Goal: Book appointment/travel/reservation

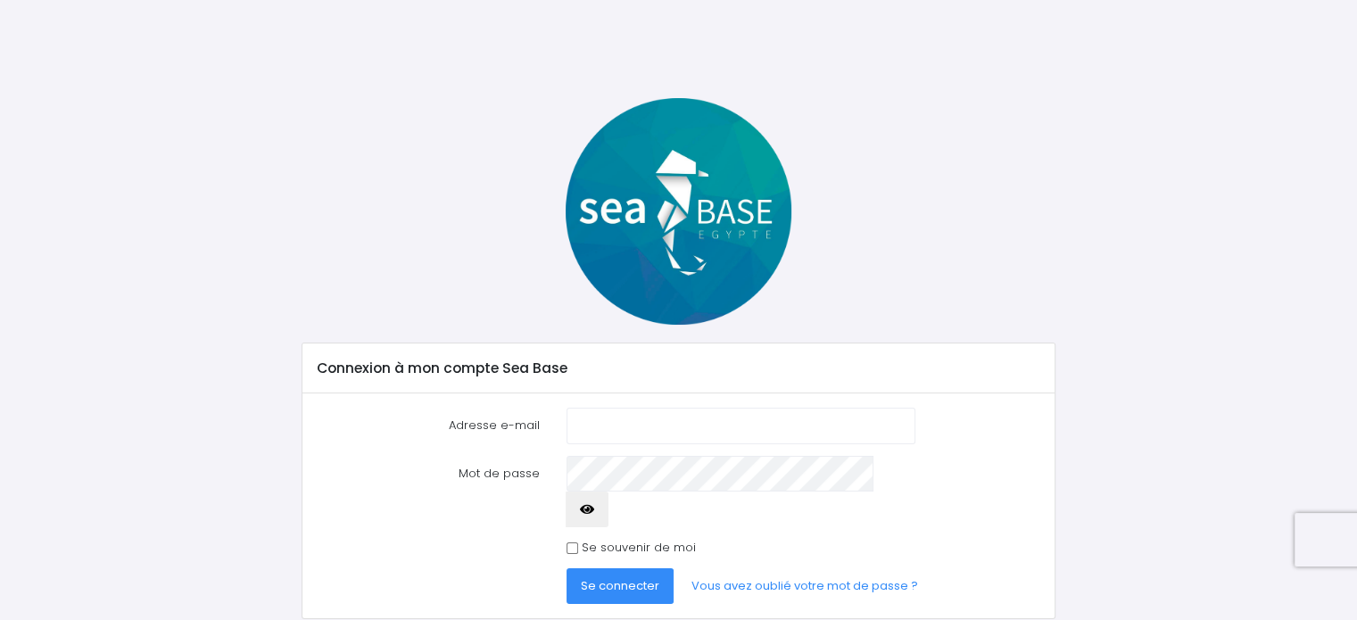
click at [606, 420] on input "Adresse e-mail" at bounding box center [741, 426] width 348 height 36
type input "seralga@orange.fr"
click at [608, 492] on button "button" at bounding box center [587, 510] width 43 height 36
click at [635, 577] on span "Se connecter" at bounding box center [620, 585] width 79 height 17
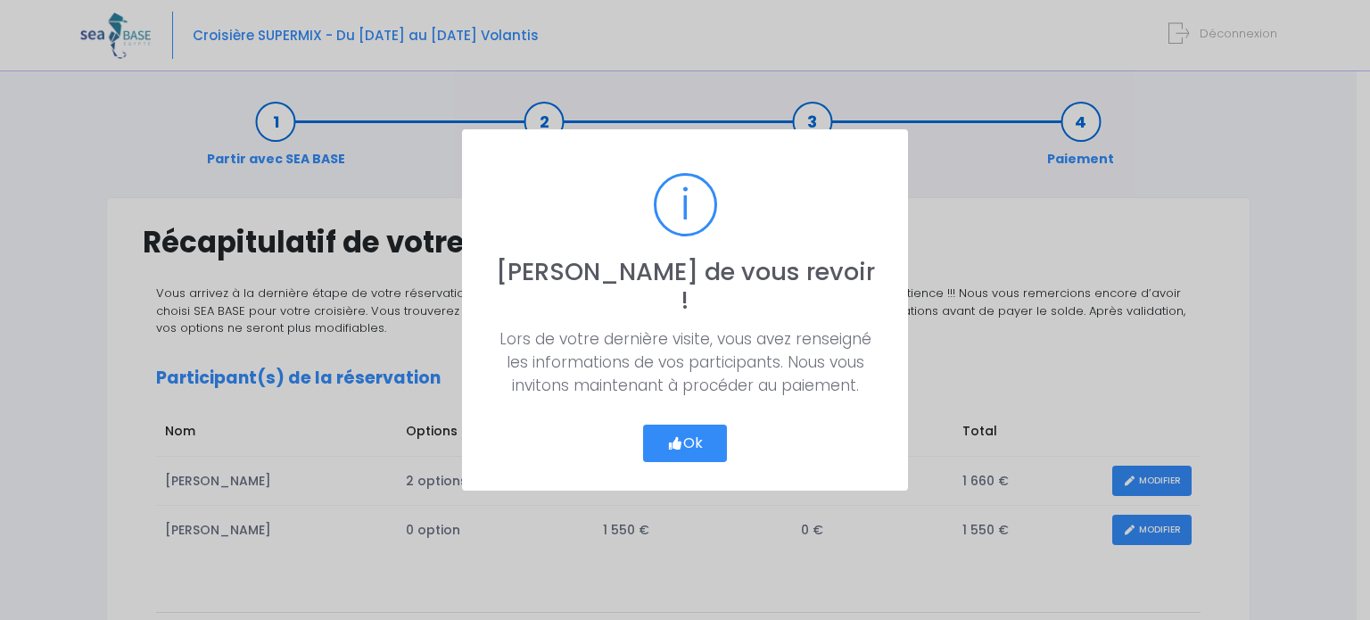
click at [685, 425] on button "Ok" at bounding box center [685, 443] width 84 height 37
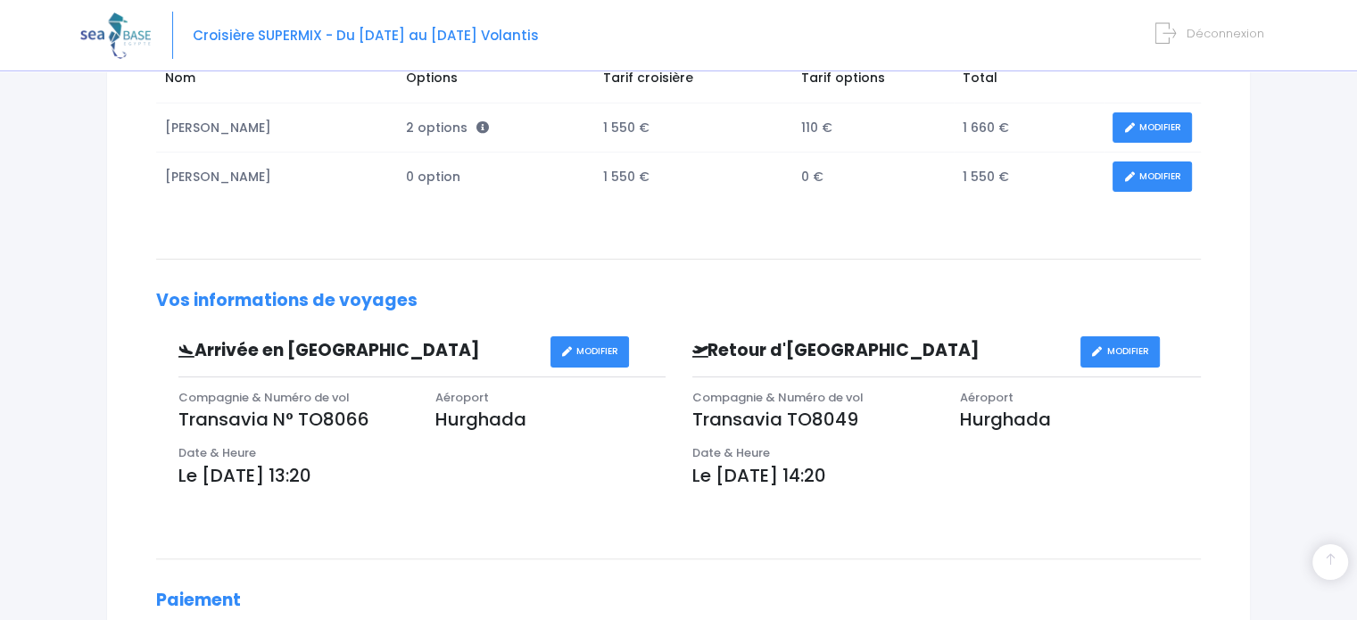
scroll to position [368, 0]
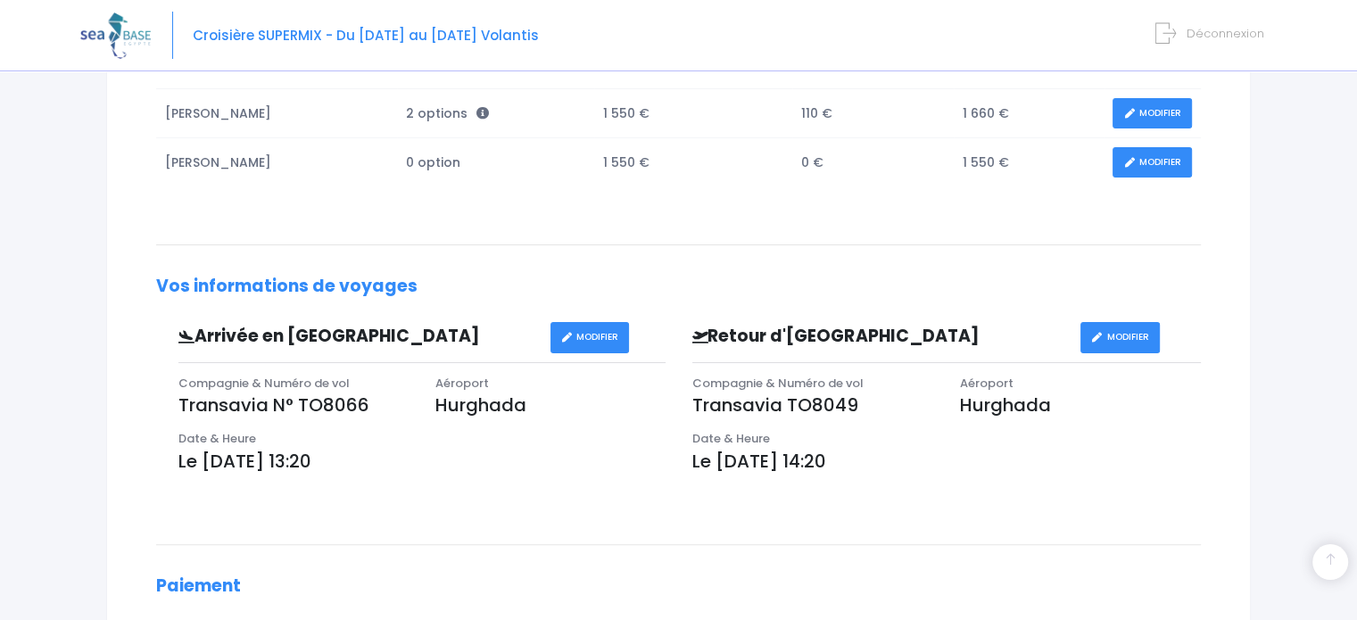
click at [218, 115] on td "[PERSON_NAME]" at bounding box center [276, 113] width 241 height 49
click at [1169, 107] on link "MODIFIER" at bounding box center [1152, 113] width 79 height 31
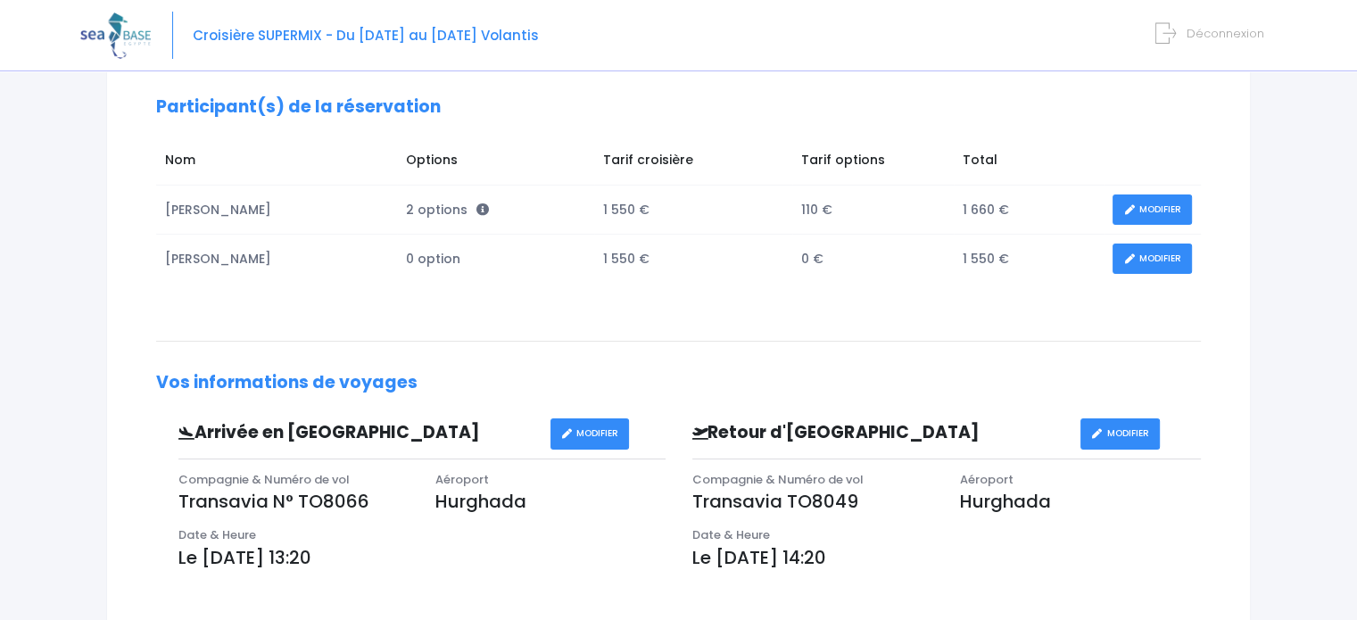
scroll to position [311, 0]
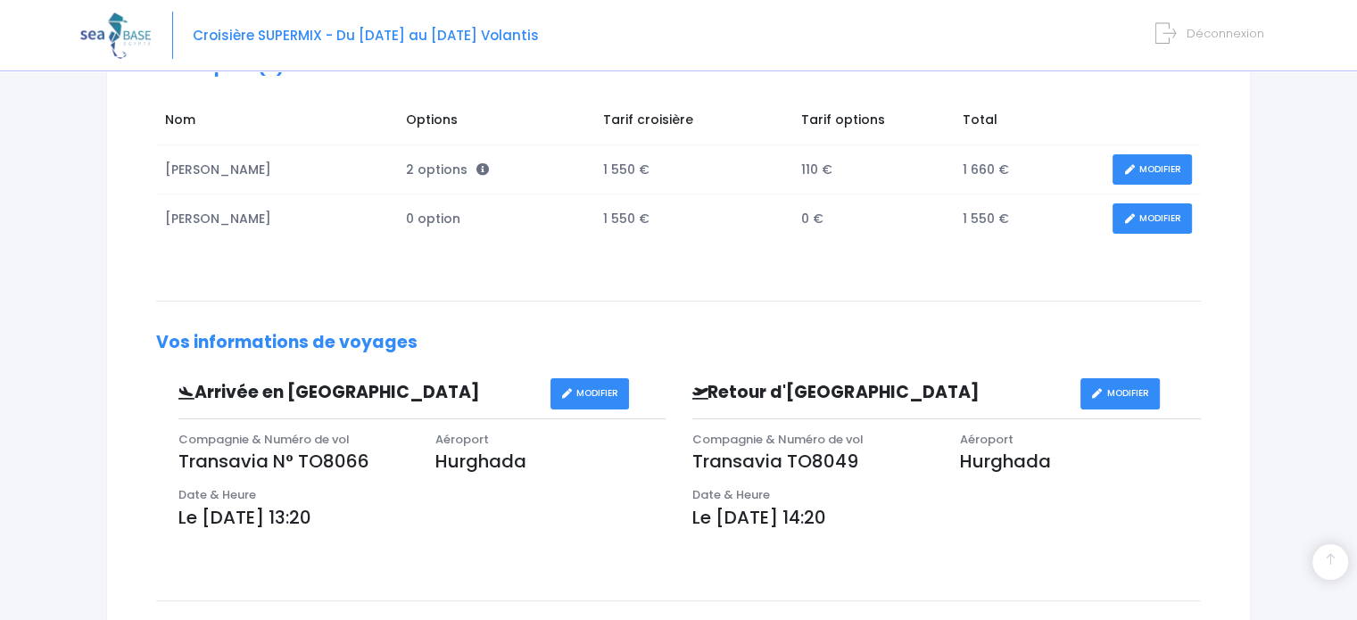
click at [1160, 222] on link "MODIFIER" at bounding box center [1152, 218] width 79 height 31
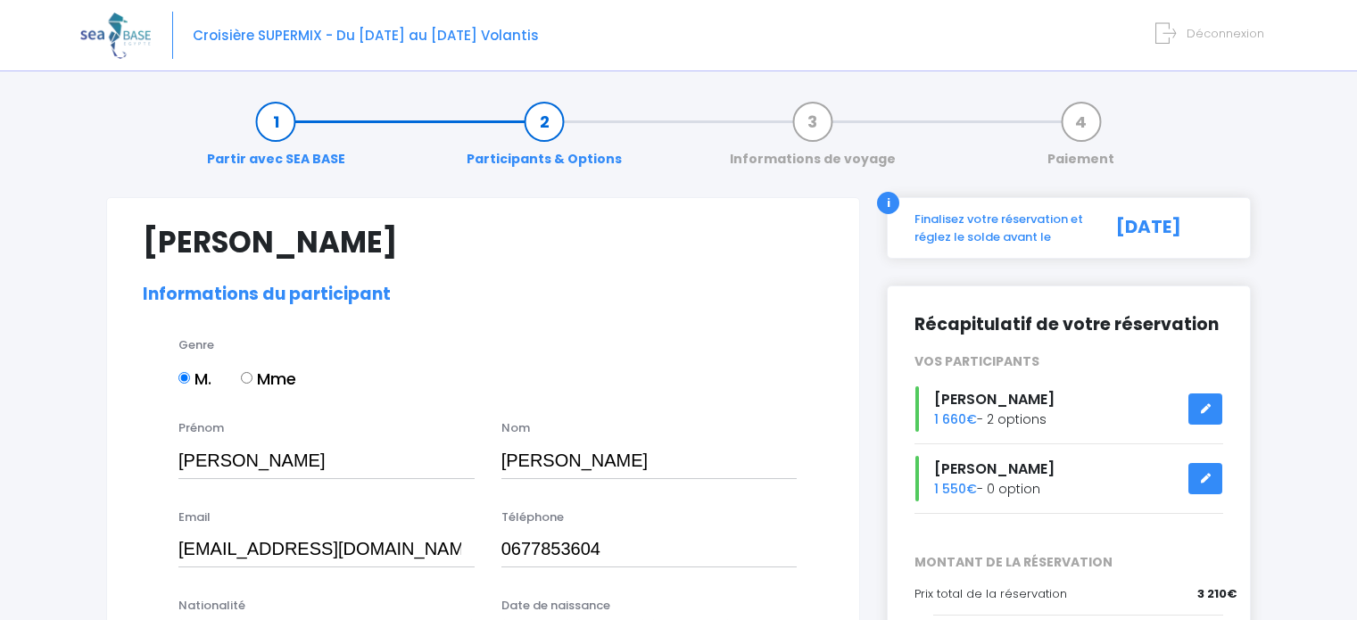
select select "MF1"
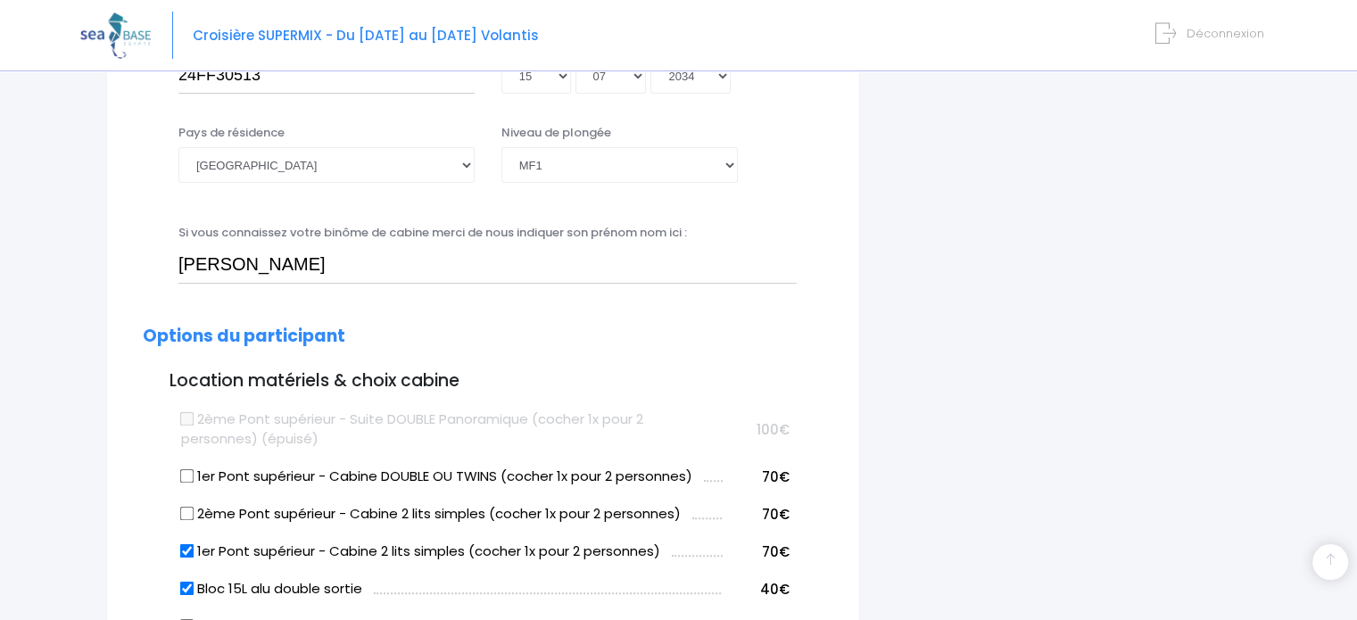
scroll to position [699, 0]
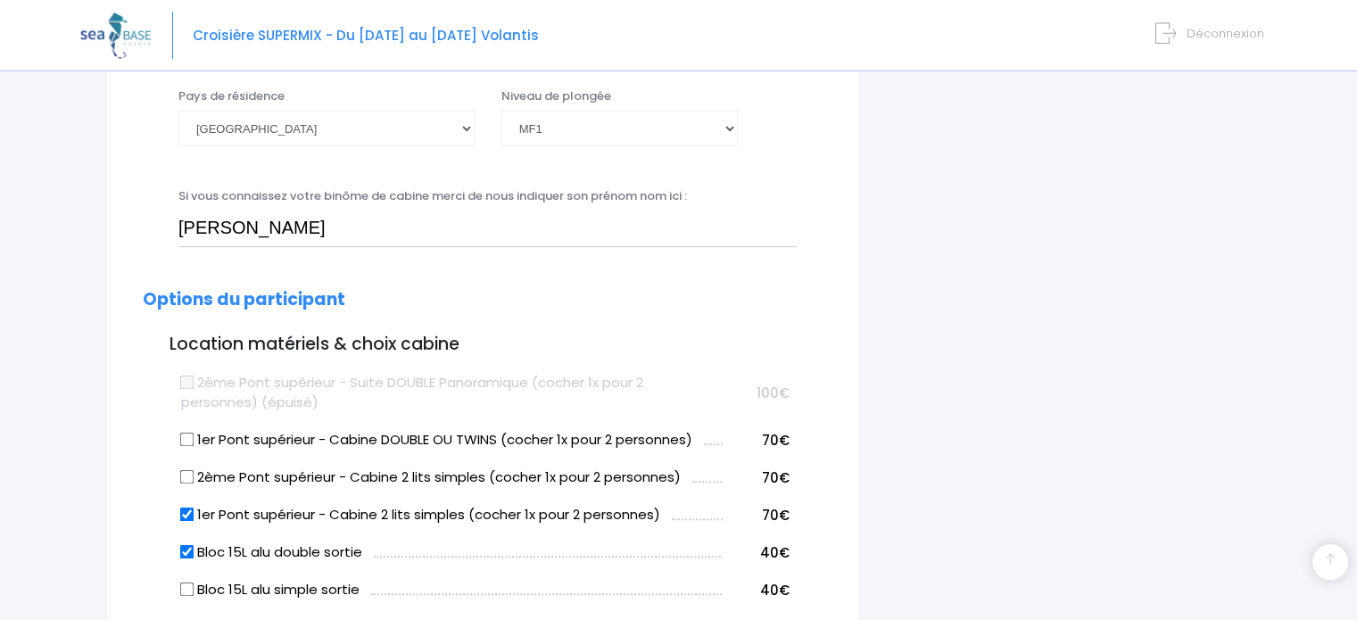
drag, startPoint x: 1354, startPoint y: 227, endPoint x: 1349, endPoint y: 284, distance: 56.5
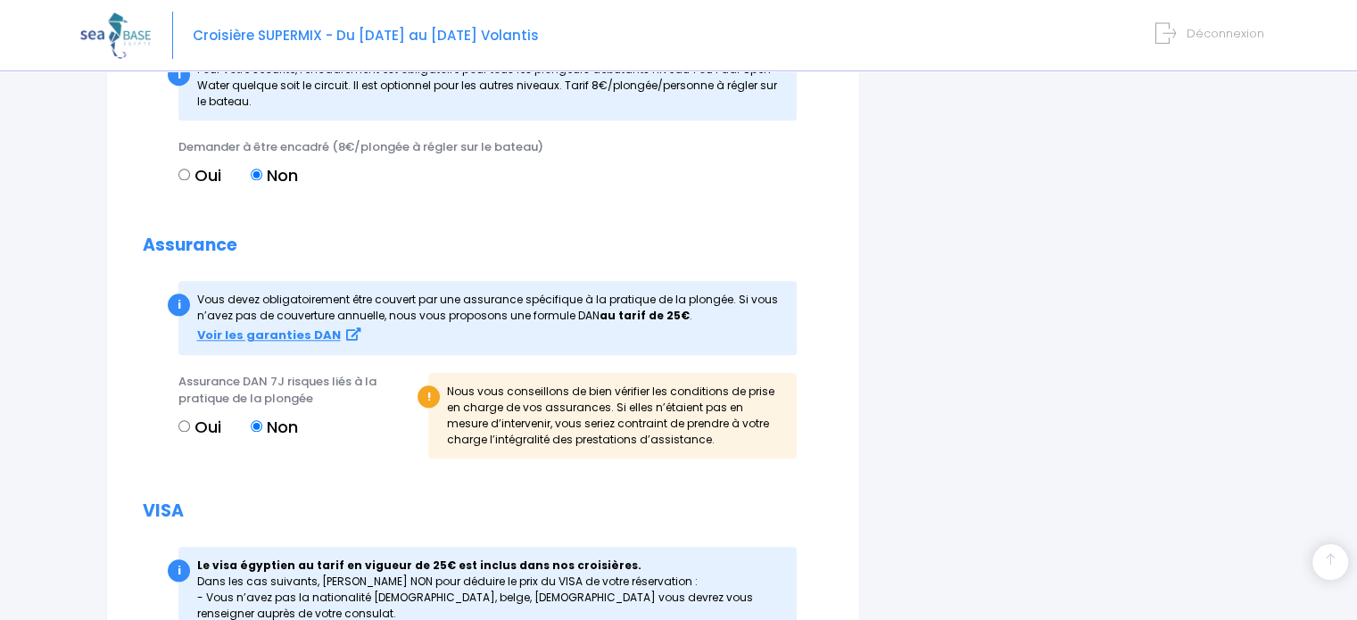
scroll to position [1775, 0]
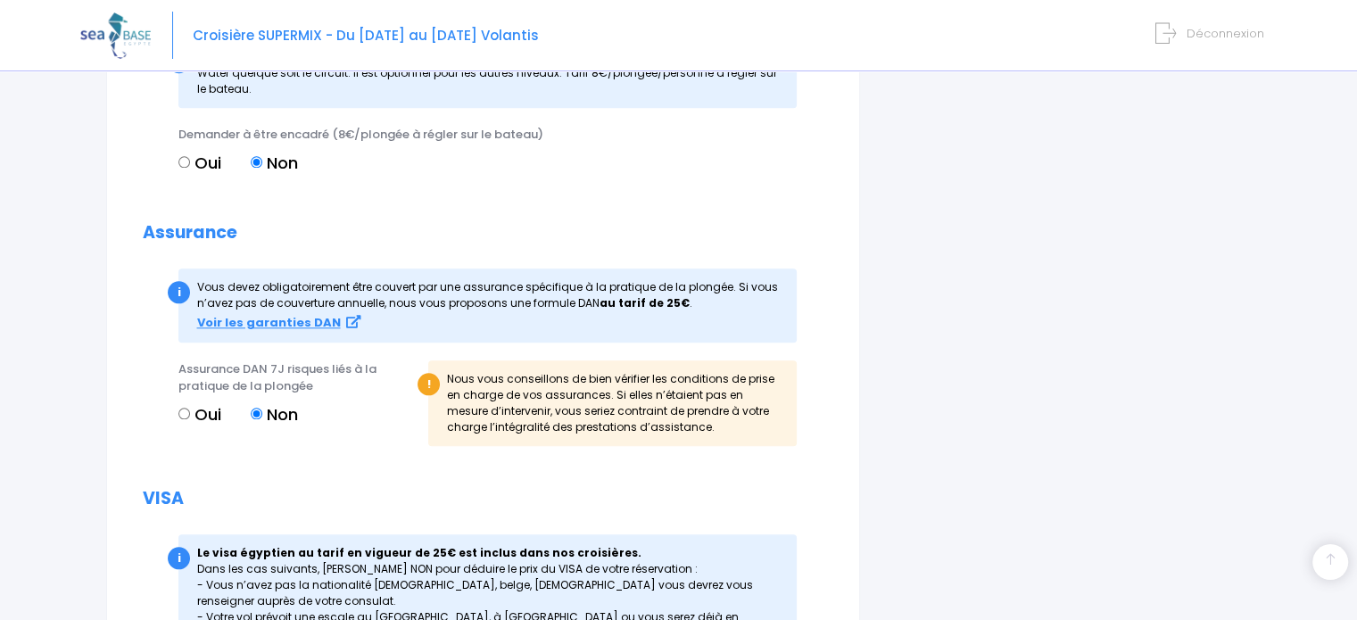
drag, startPoint x: 1355, startPoint y: 457, endPoint x: 1356, endPoint y: 476, distance: 19.6
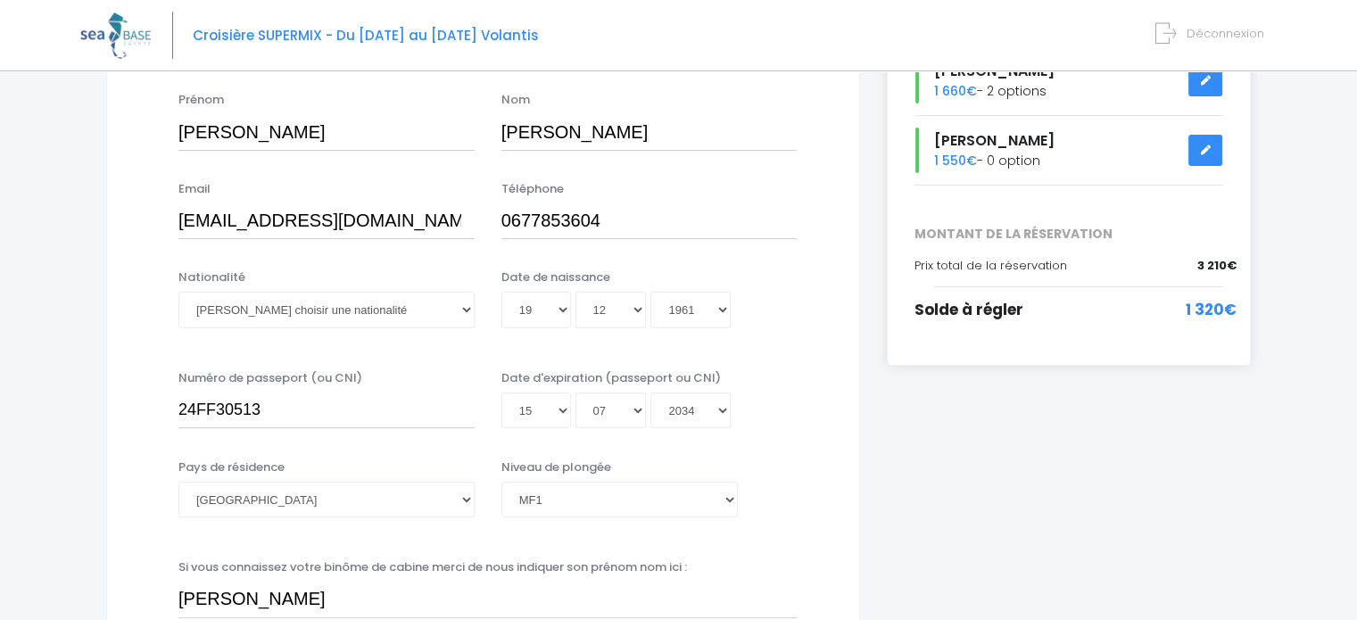
scroll to position [0, 0]
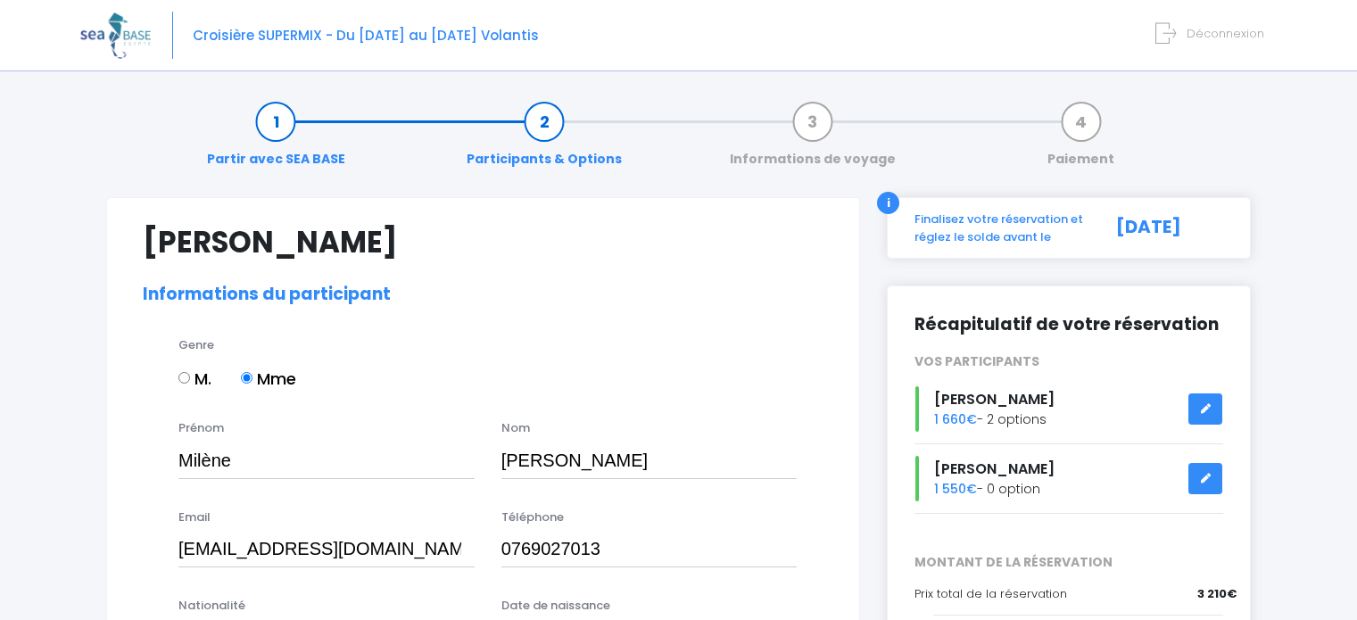
select select "PE40"
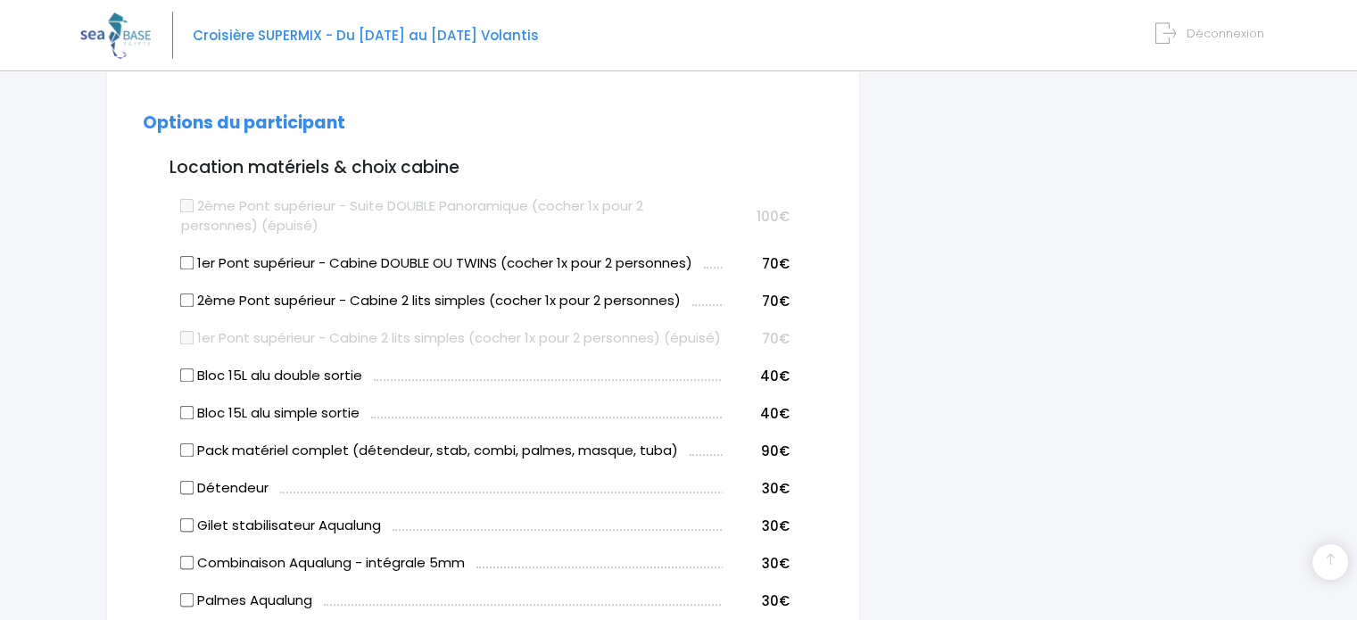
scroll to position [892, 0]
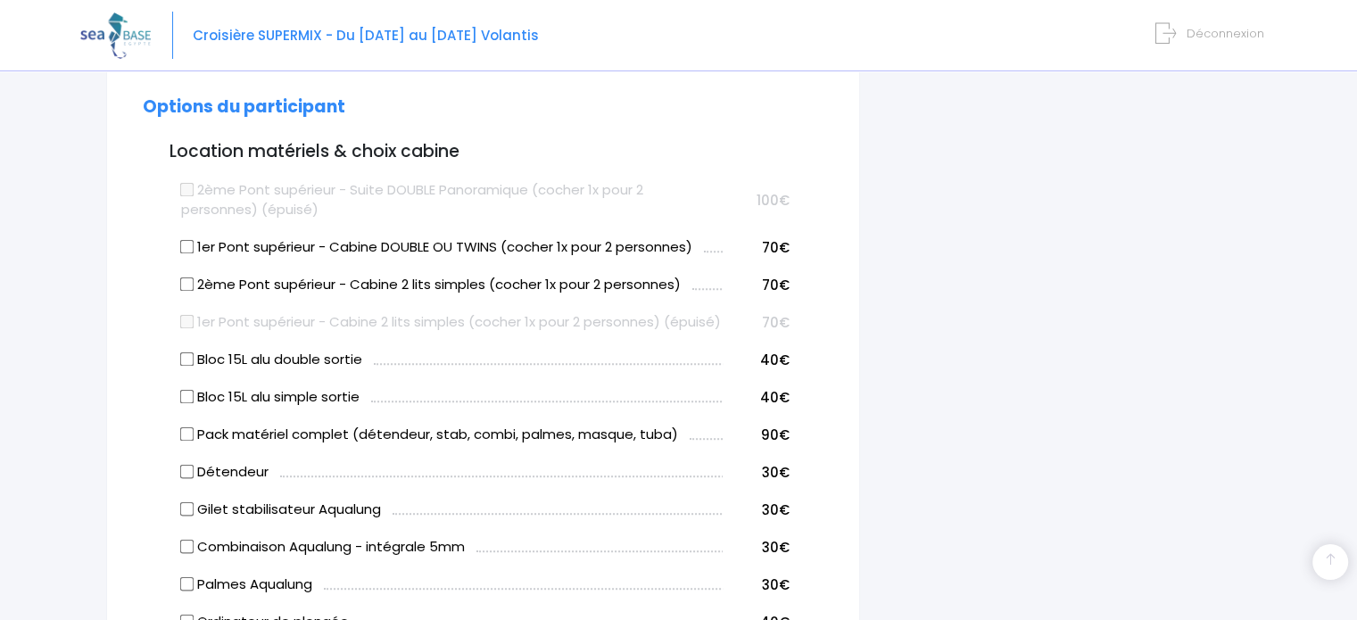
drag, startPoint x: 1355, startPoint y: 271, endPoint x: 1353, endPoint y: 317, distance: 45.6
click at [1353, 317] on div "Notre plateforme de réservation n'est pas compatible avec votre appareil. Veuil…" at bounding box center [678, 462] width 1357 height 2709
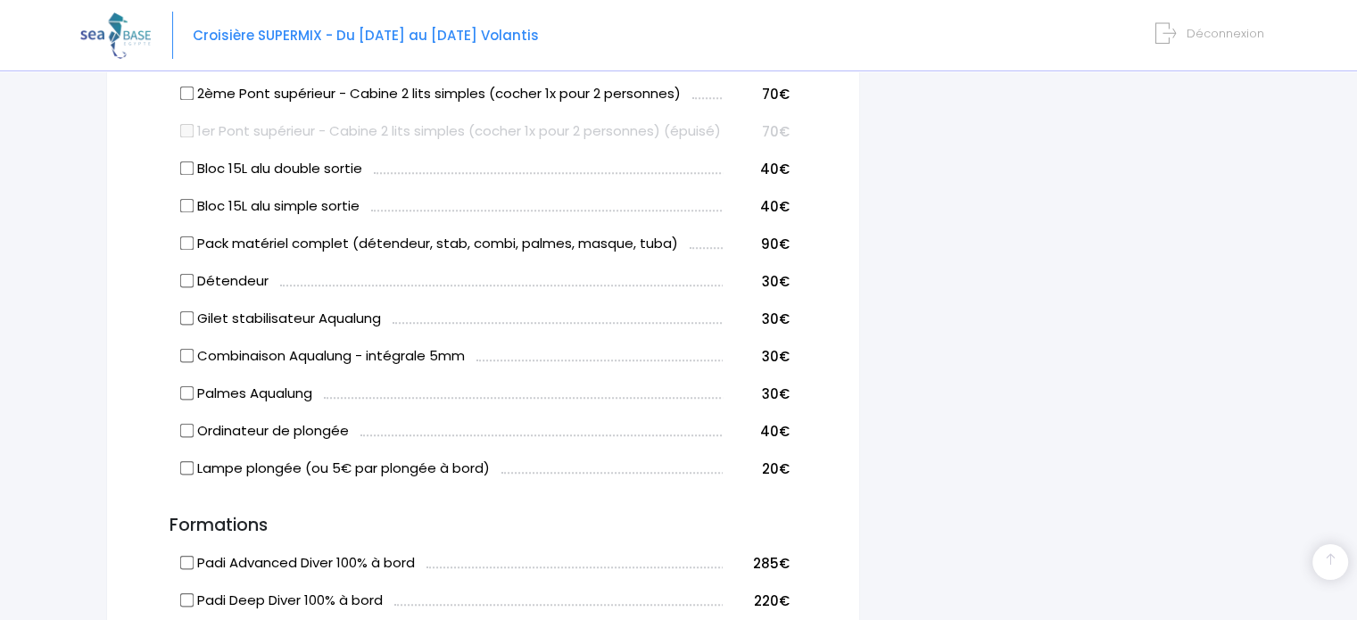
scroll to position [1089, 0]
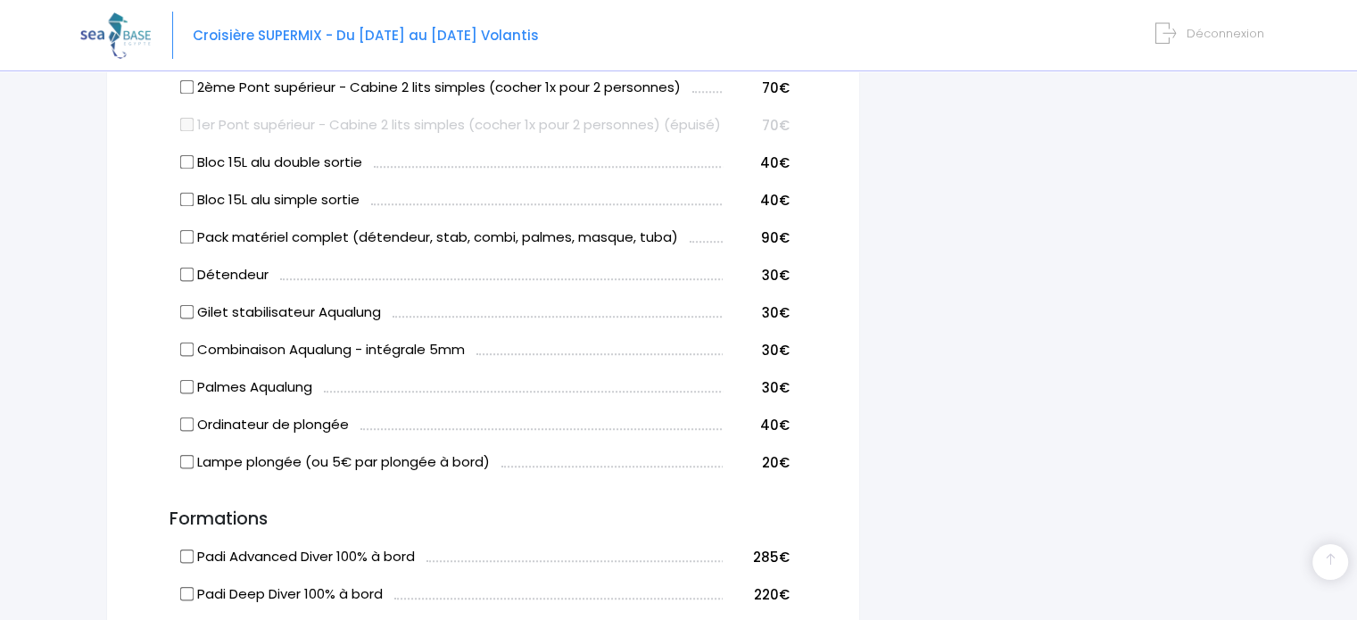
click at [183, 357] on input "Combinaison Aqualung - intégrale 5mm" at bounding box center [187, 350] width 14 height 14
checkbox input "true"
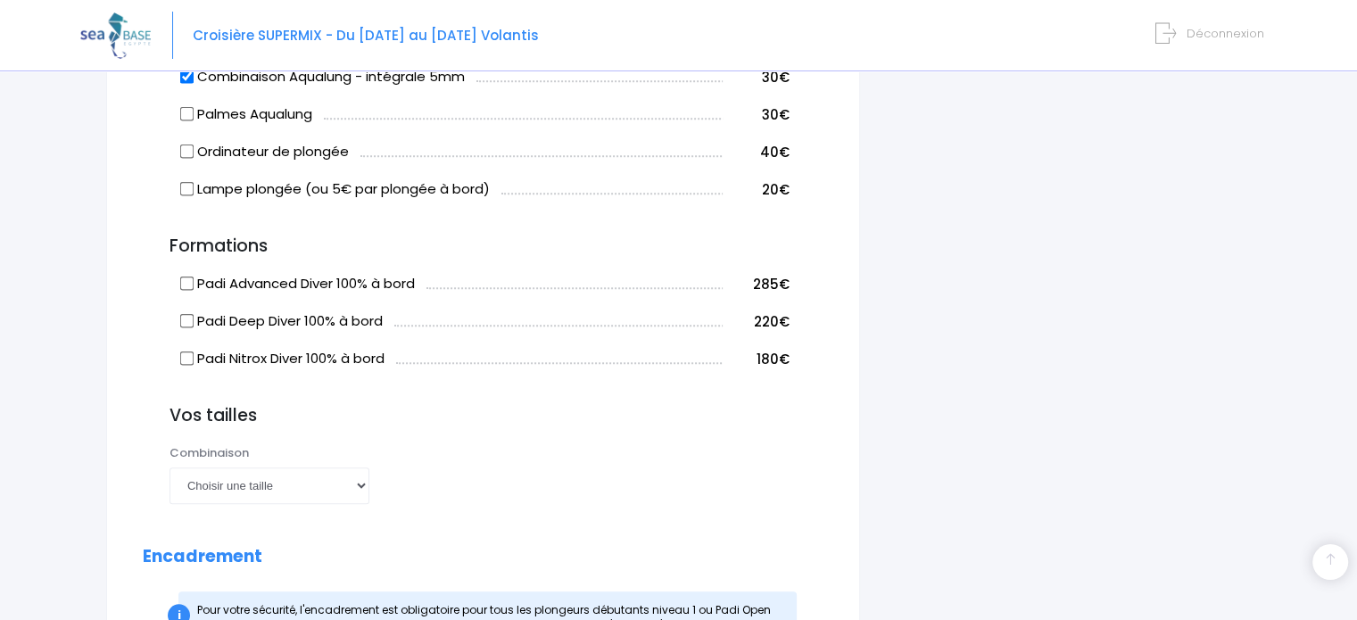
scroll to position [1425, 0]
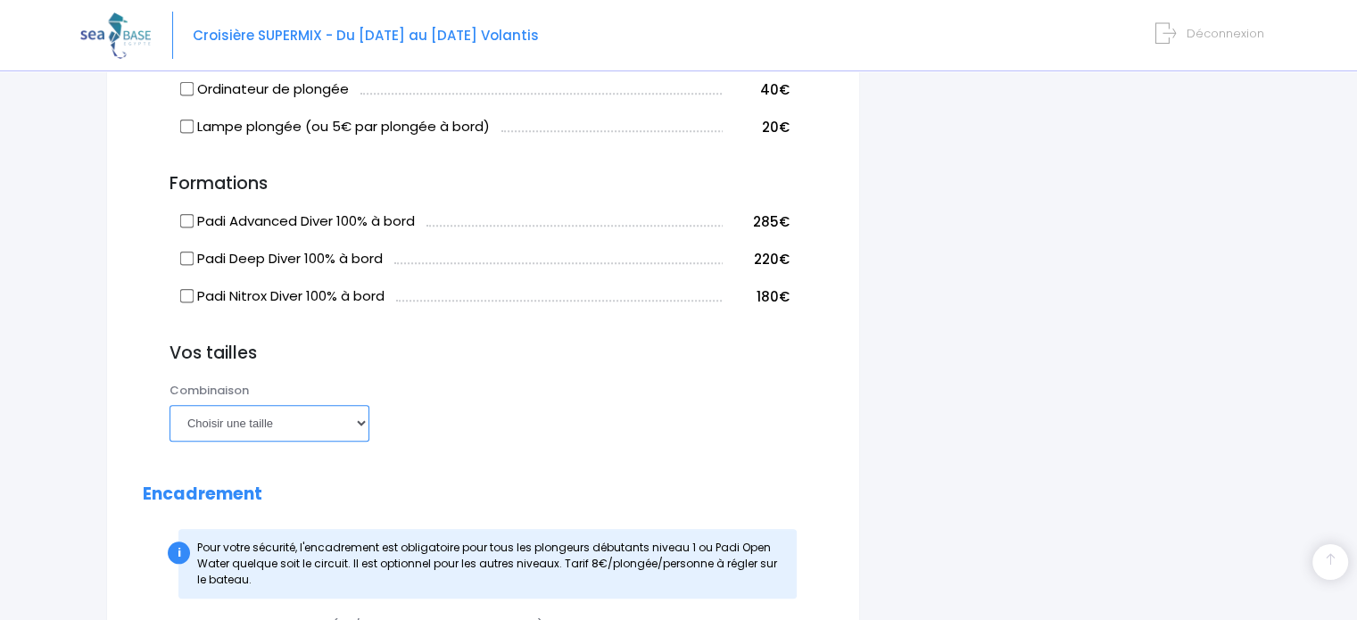
click at [360, 441] on select "Choisir une taille XS S M ML L XL XXL" at bounding box center [270, 423] width 200 height 36
select select "M"
click at [170, 424] on select "Choisir une taille XS S M ML L XL XXL" at bounding box center [270, 423] width 200 height 36
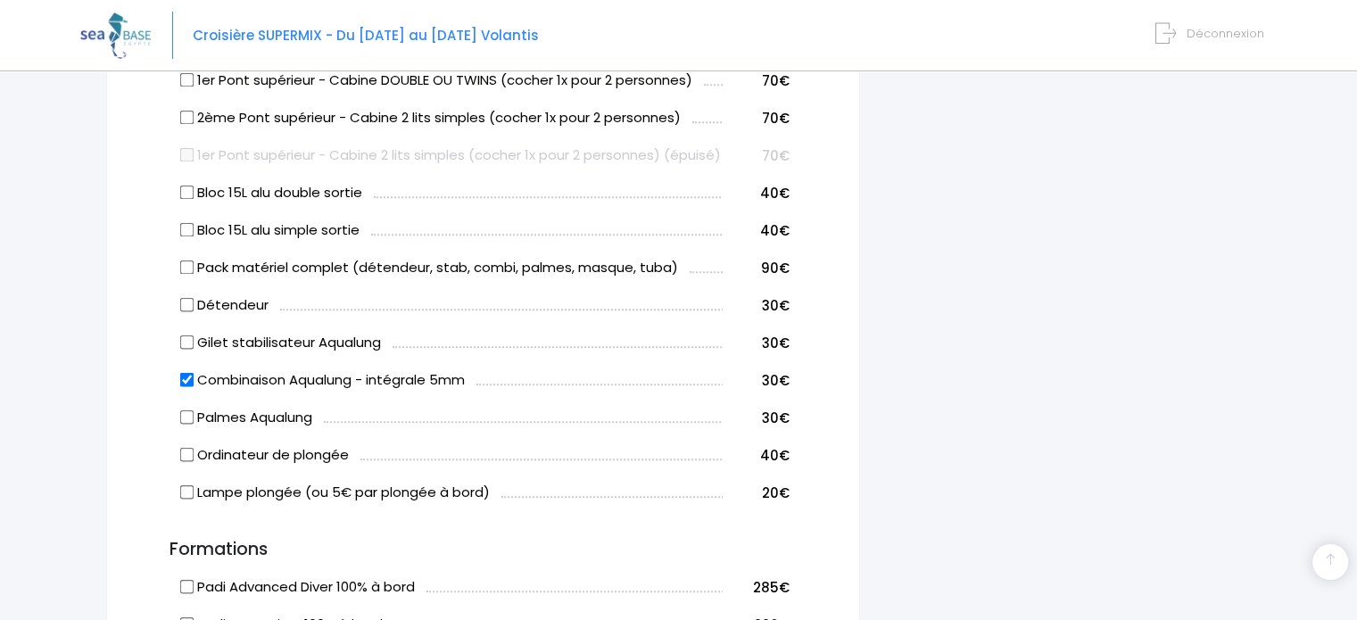
scroll to position [1063, 0]
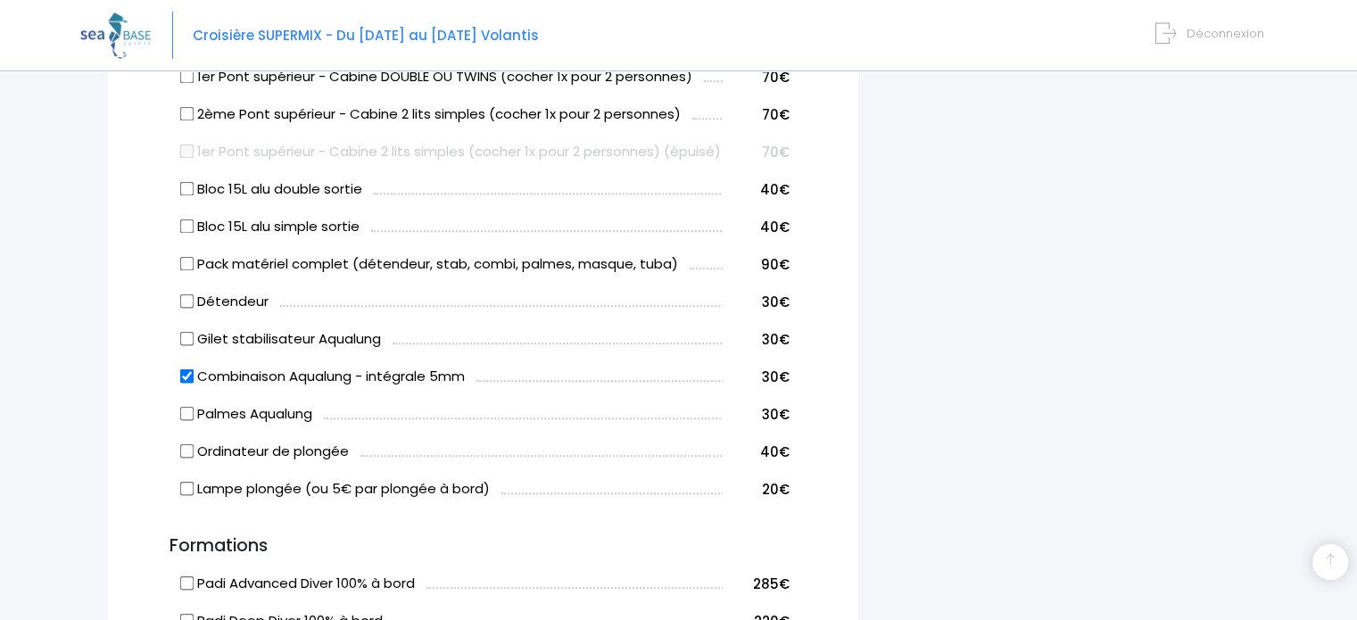
click at [187, 459] on input "Ordinateur de plongée" at bounding box center [187, 451] width 14 height 14
click at [180, 459] on input "Ordinateur de plongée" at bounding box center [187, 451] width 14 height 14
checkbox input "false"
click at [188, 309] on input "Détendeur" at bounding box center [187, 301] width 14 height 14
checkbox input "true"
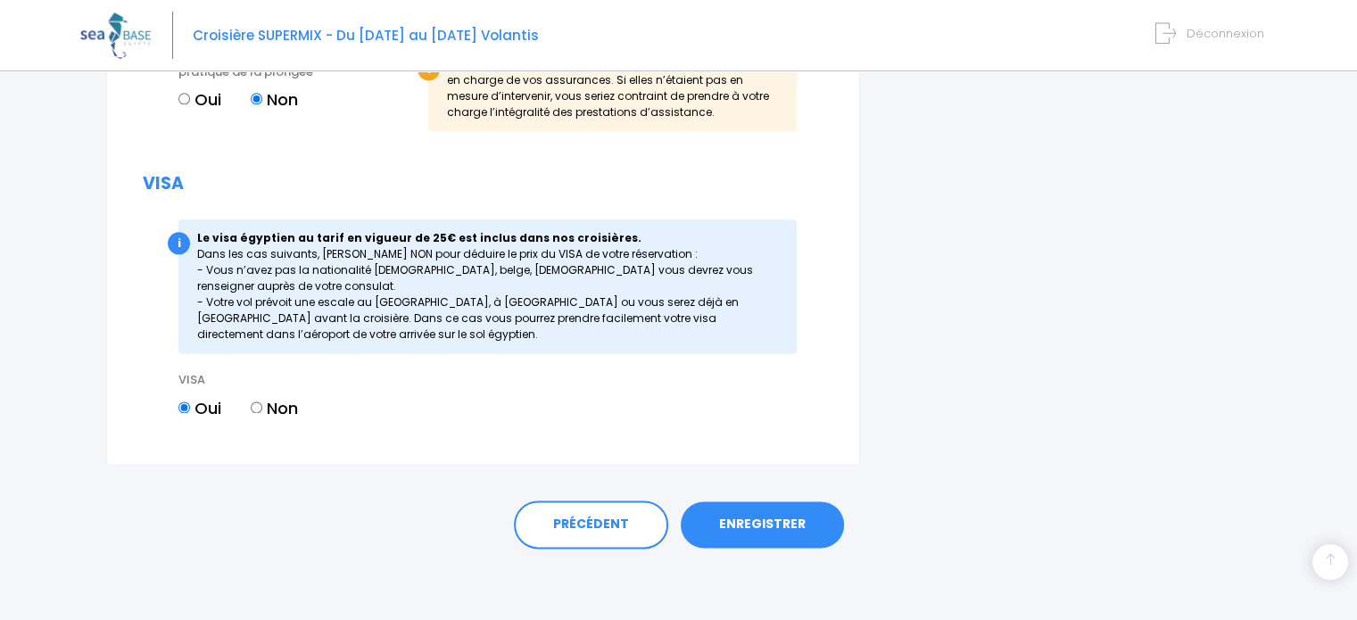
scroll to position [2247, 0]
click at [764, 509] on link "ENREGISTRER" at bounding box center [762, 524] width 163 height 46
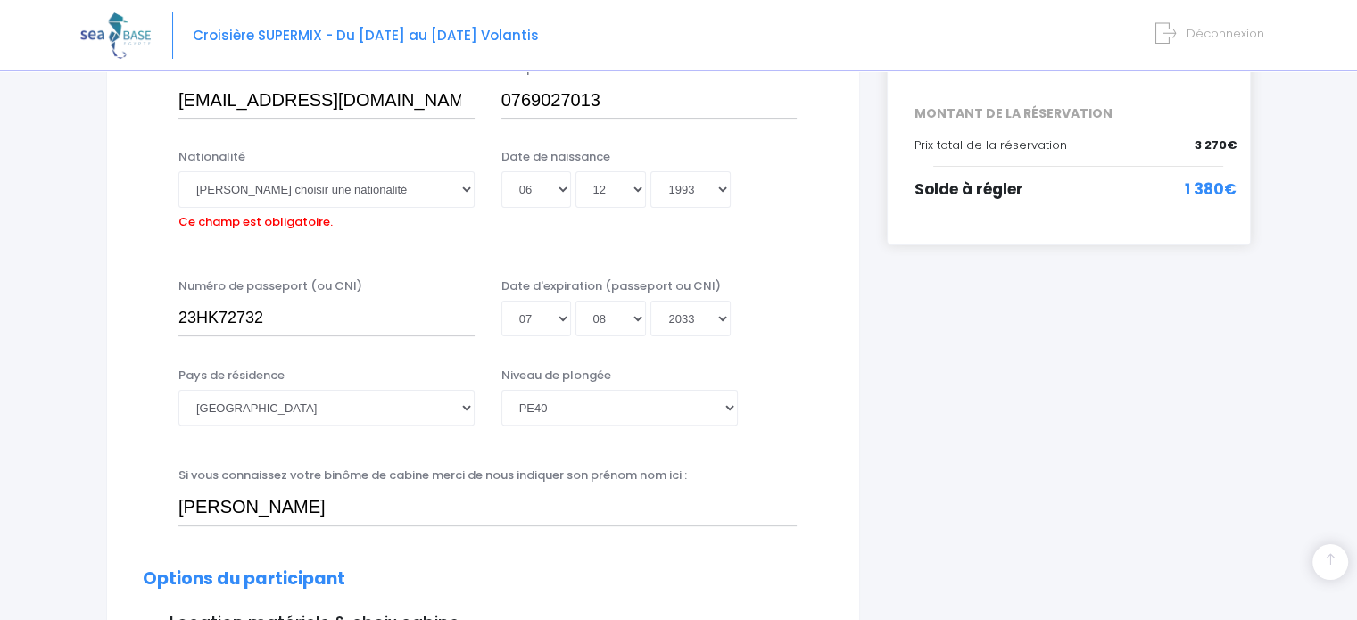
scroll to position [442, 0]
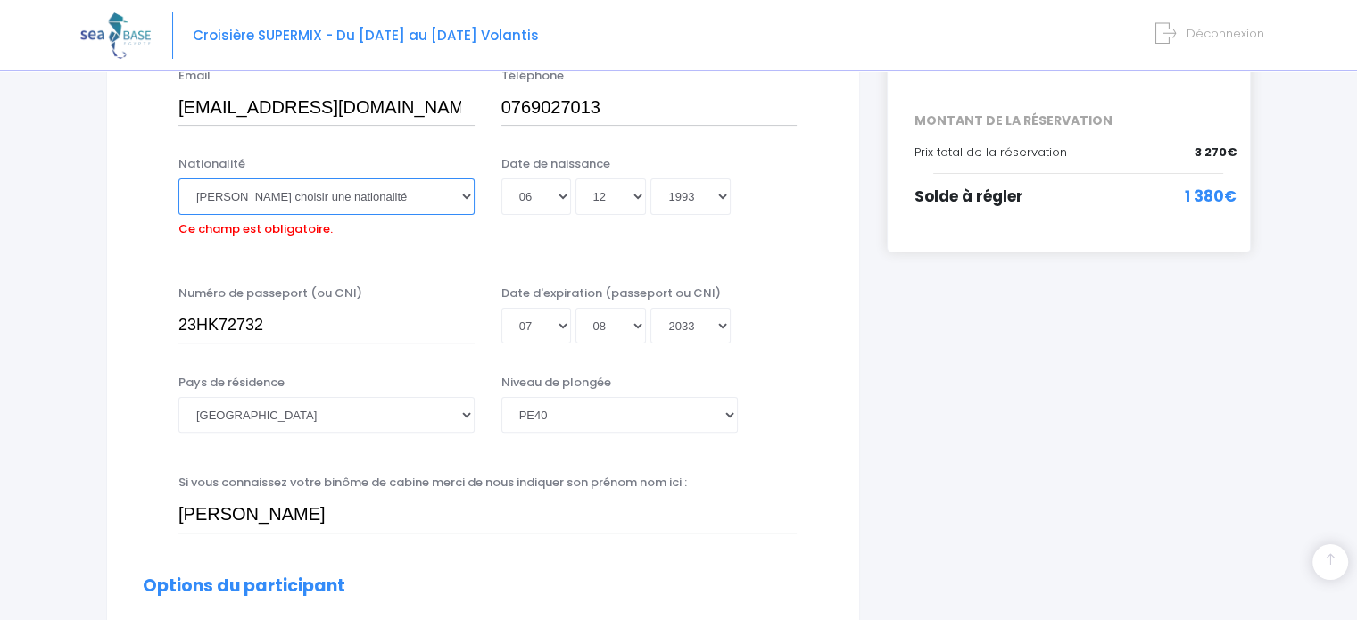
click at [466, 198] on select "Veuillez choisir une nationalité Afghane Albanaise Algerienne Allemande America…" at bounding box center [326, 196] width 296 height 36
select select "Française"
click at [178, 178] on select "Veuillez choisir une nationalité Afghane Albanaise Algerienne Allemande America…" at bounding box center [326, 196] width 296 height 36
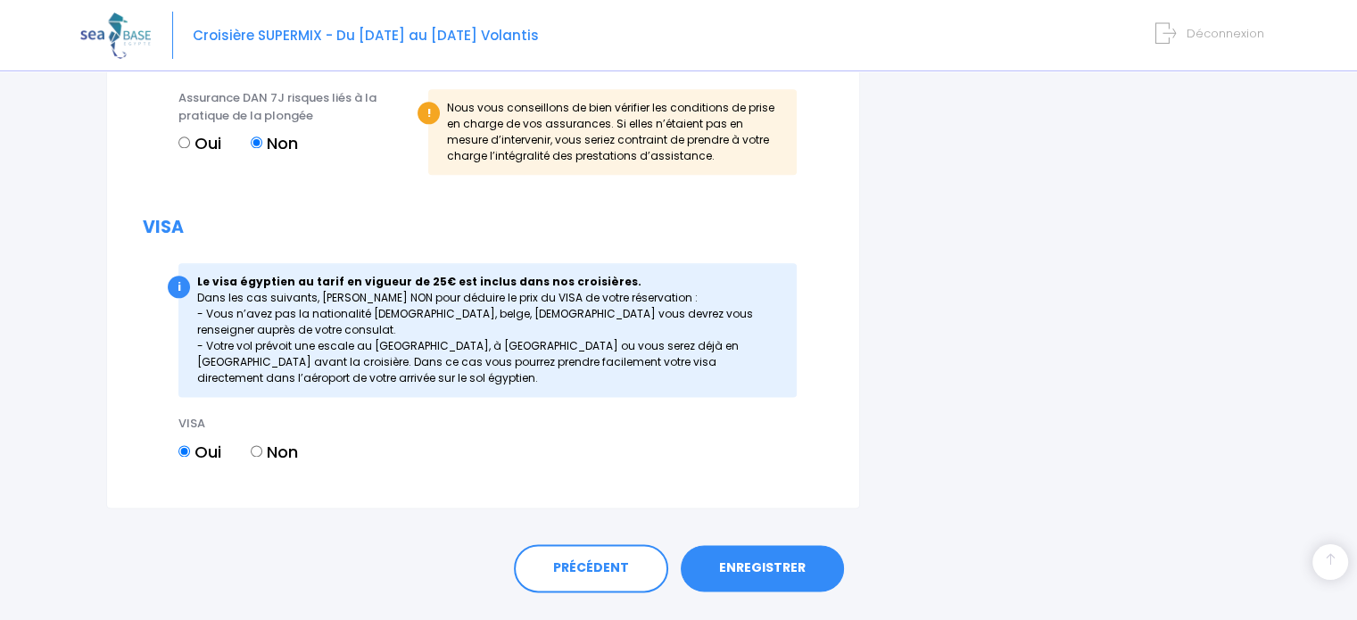
scroll to position [2190, 0]
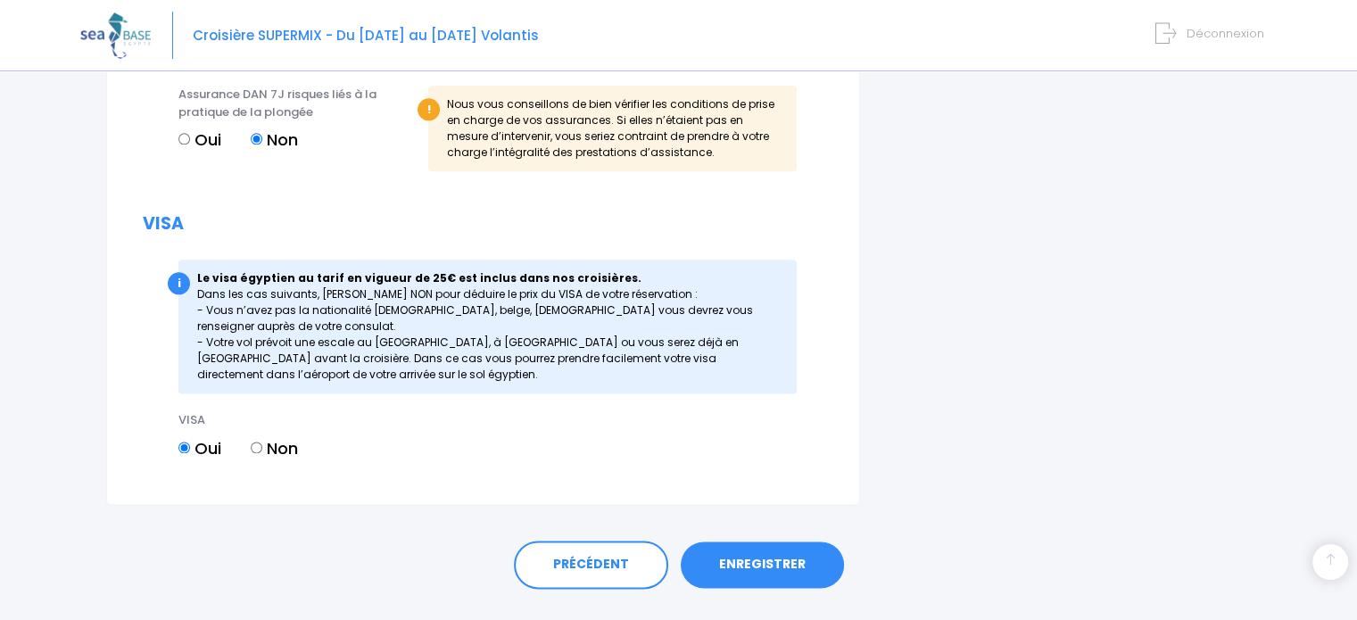
click at [745, 561] on link "ENREGISTRER" at bounding box center [762, 565] width 163 height 46
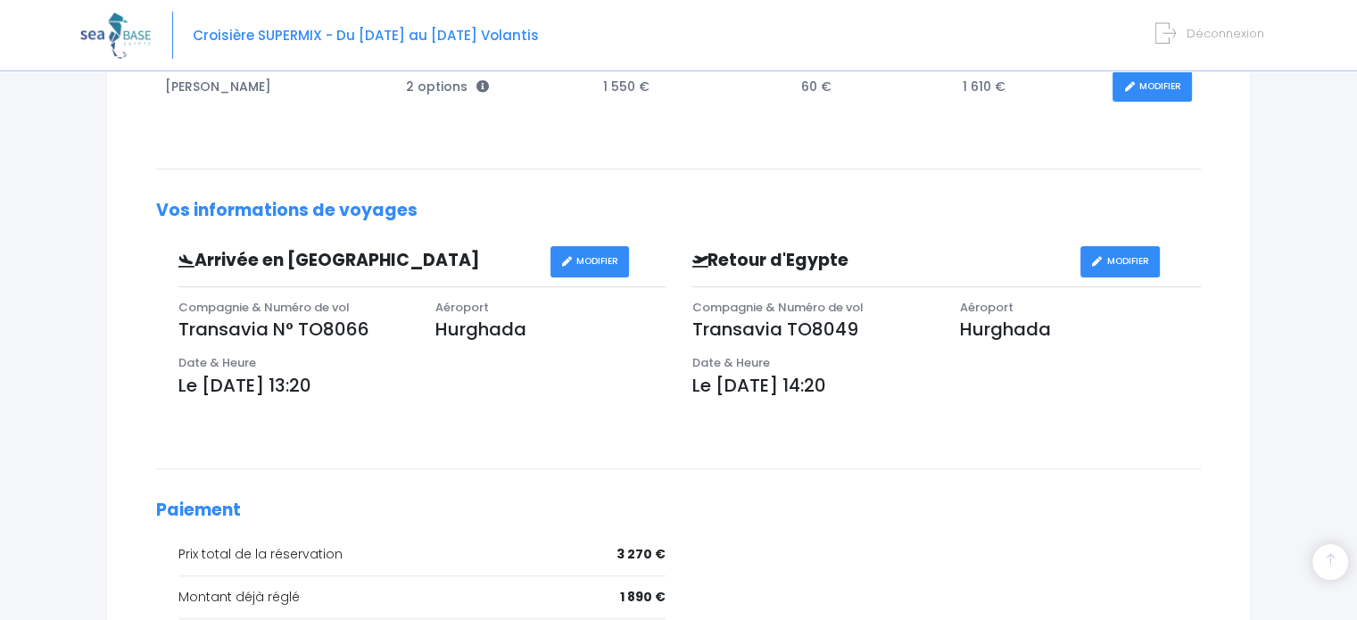
scroll to position [453, 0]
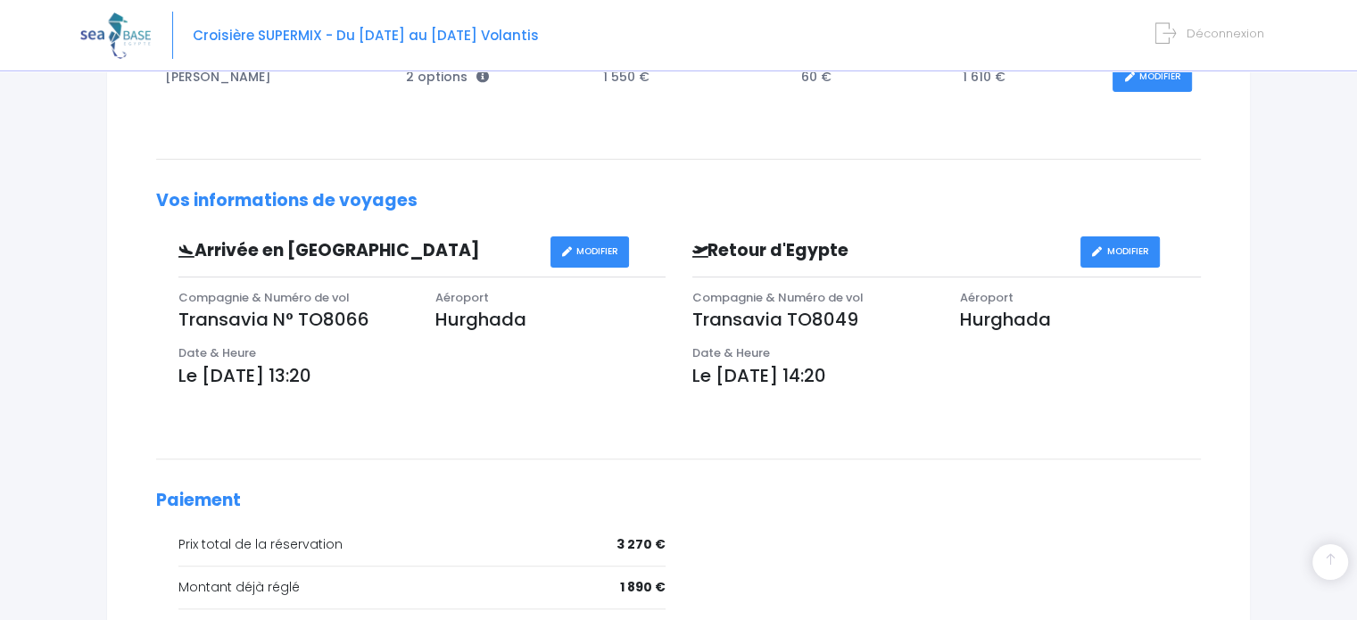
click at [586, 244] on link "MODIFIER" at bounding box center [589, 251] width 79 height 31
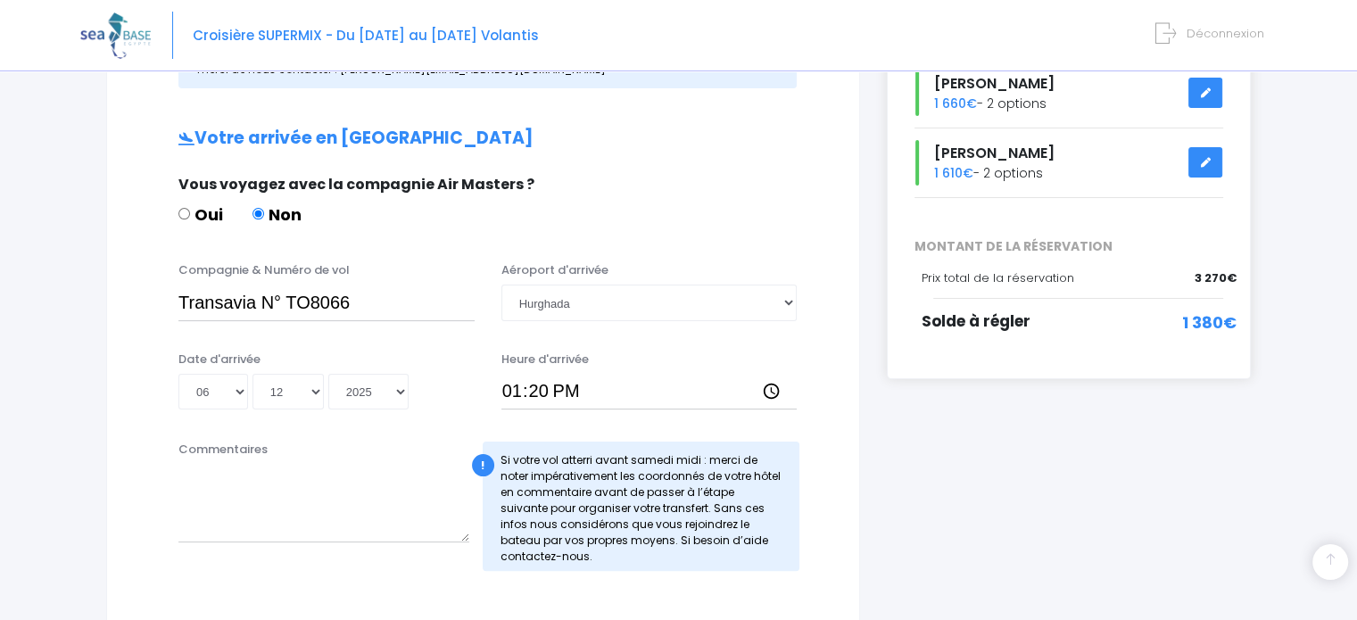
scroll to position [327, 0]
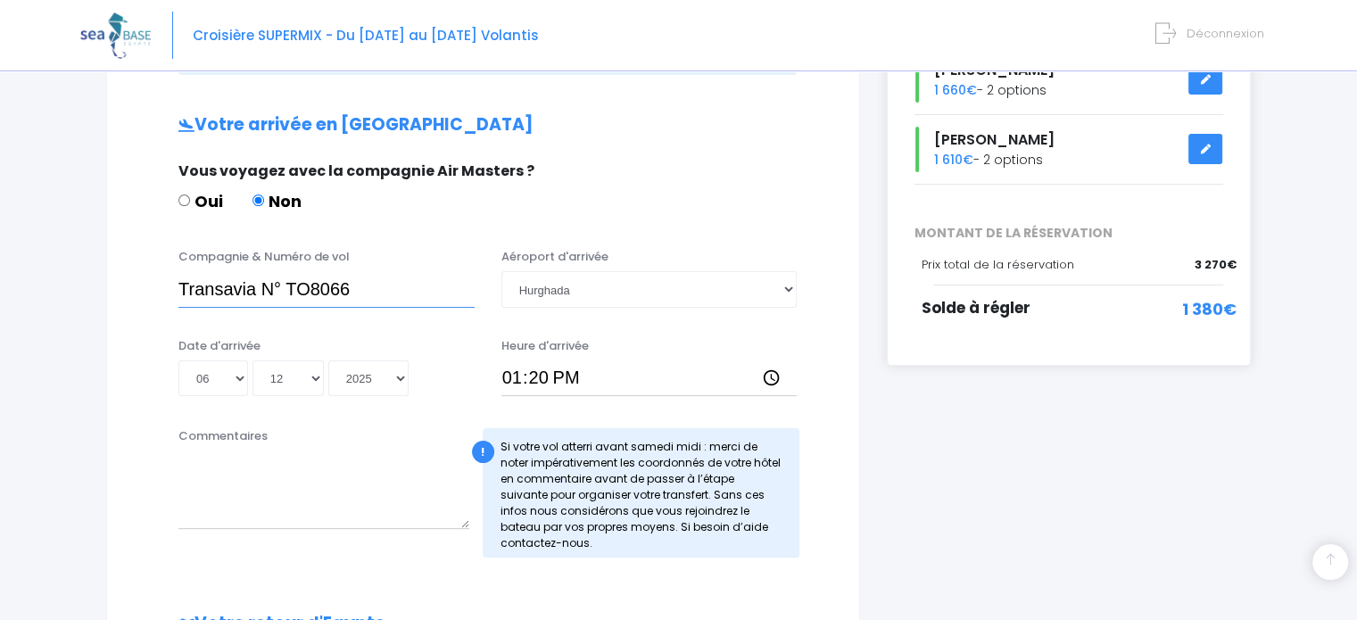
click at [361, 289] on input "Transavia N° TO8066" at bounding box center [326, 289] width 296 height 36
click at [552, 378] on input "13:20" at bounding box center [649, 378] width 296 height 36
click at [772, 373] on input "13:20" at bounding box center [649, 378] width 296 height 36
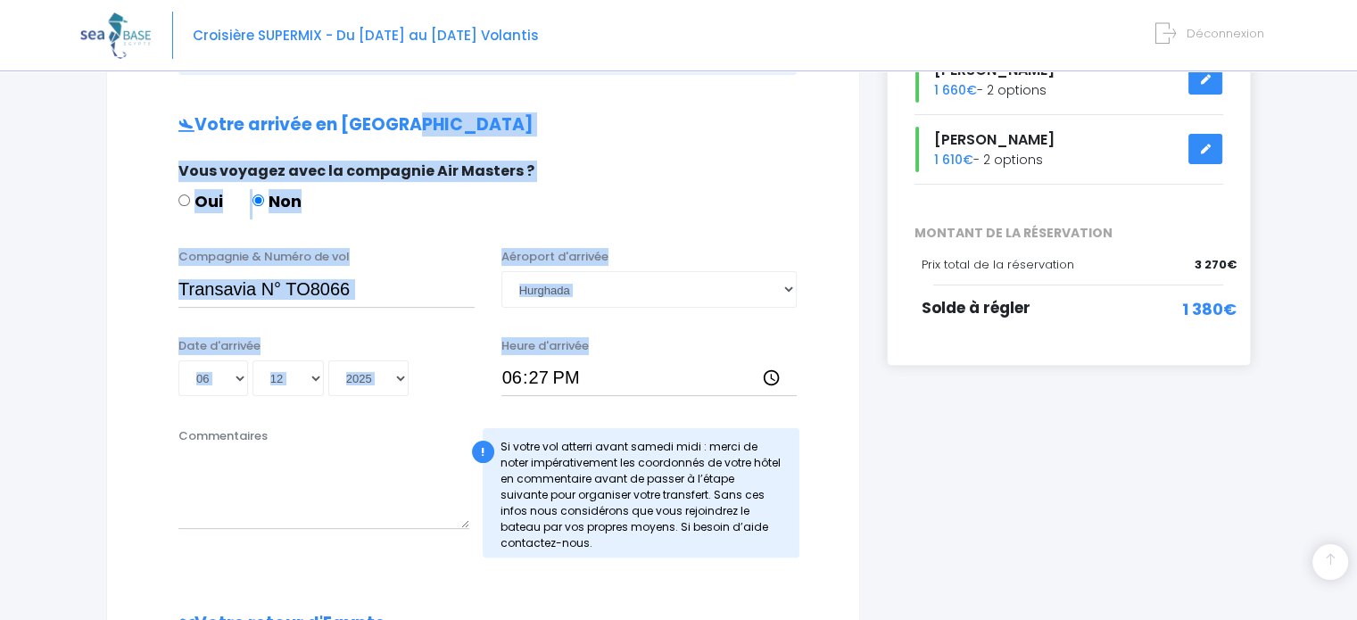
drag, startPoint x: 636, startPoint y: 328, endPoint x: 643, endPoint y: 84, distance: 244.6
click at [643, 84] on form "Informations de voyage Afin de vous prendre en charge à votre arrivée à Hurghad…" at bounding box center [483, 477] width 681 height 1160
click at [767, 378] on input "18:27" at bounding box center [649, 378] width 296 height 36
type input "18:30"
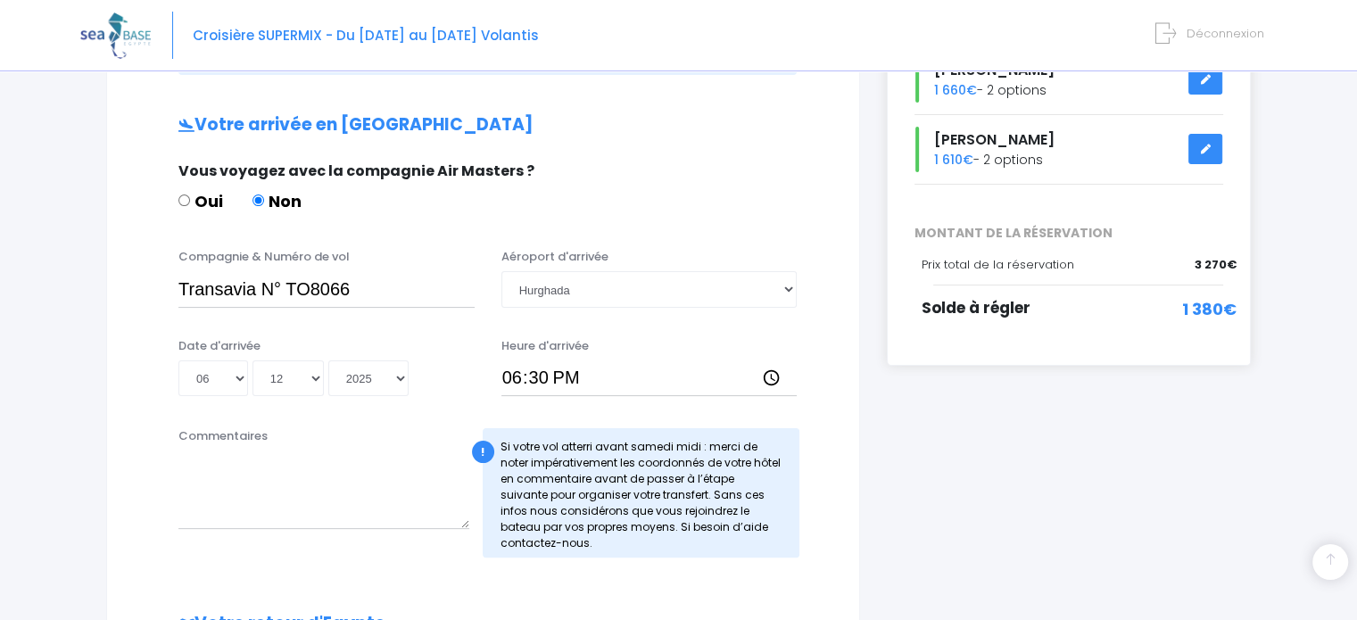
click at [699, 358] on div "Heure d'arrivée 18:30" at bounding box center [649, 367] width 323 height 60
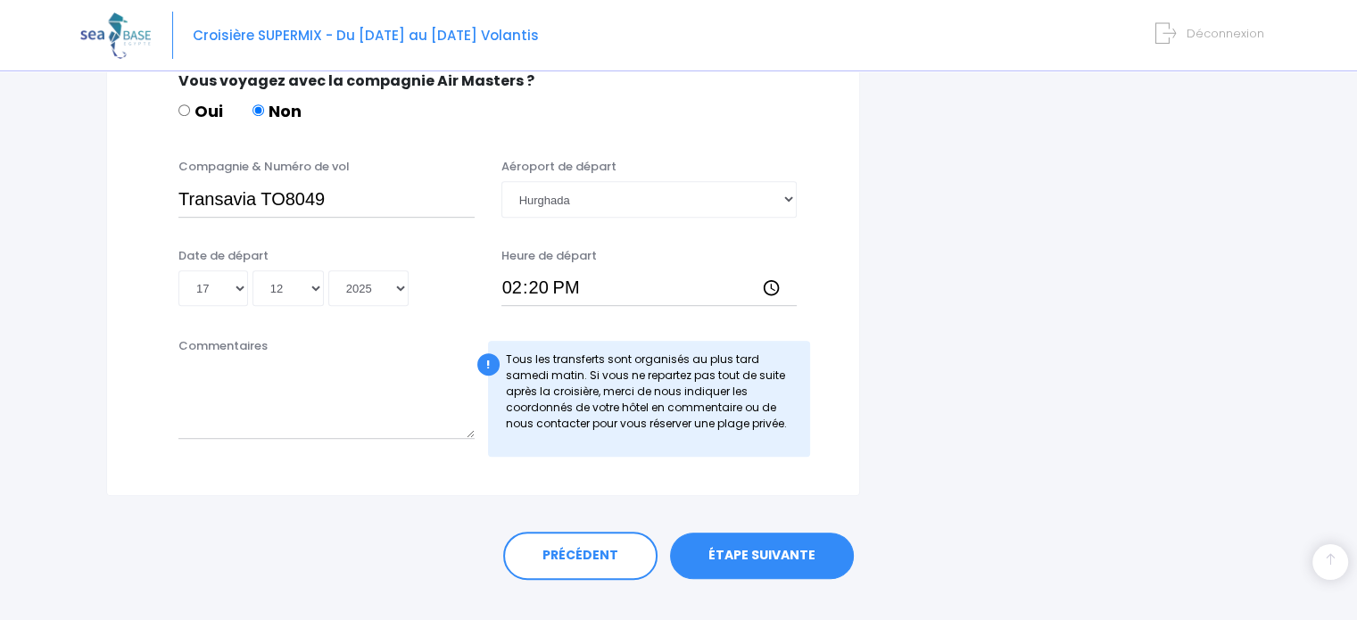
scroll to position [946, 0]
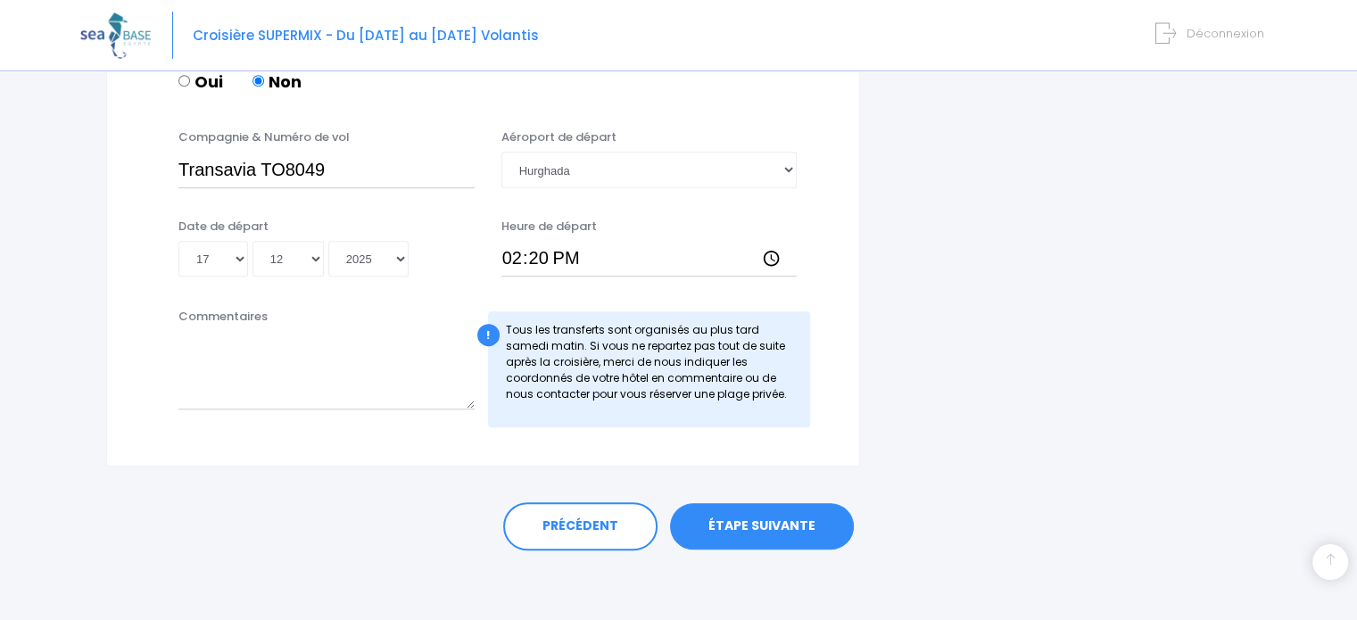
click at [771, 516] on link "ÉTAPE SUIVANTE" at bounding box center [762, 526] width 184 height 46
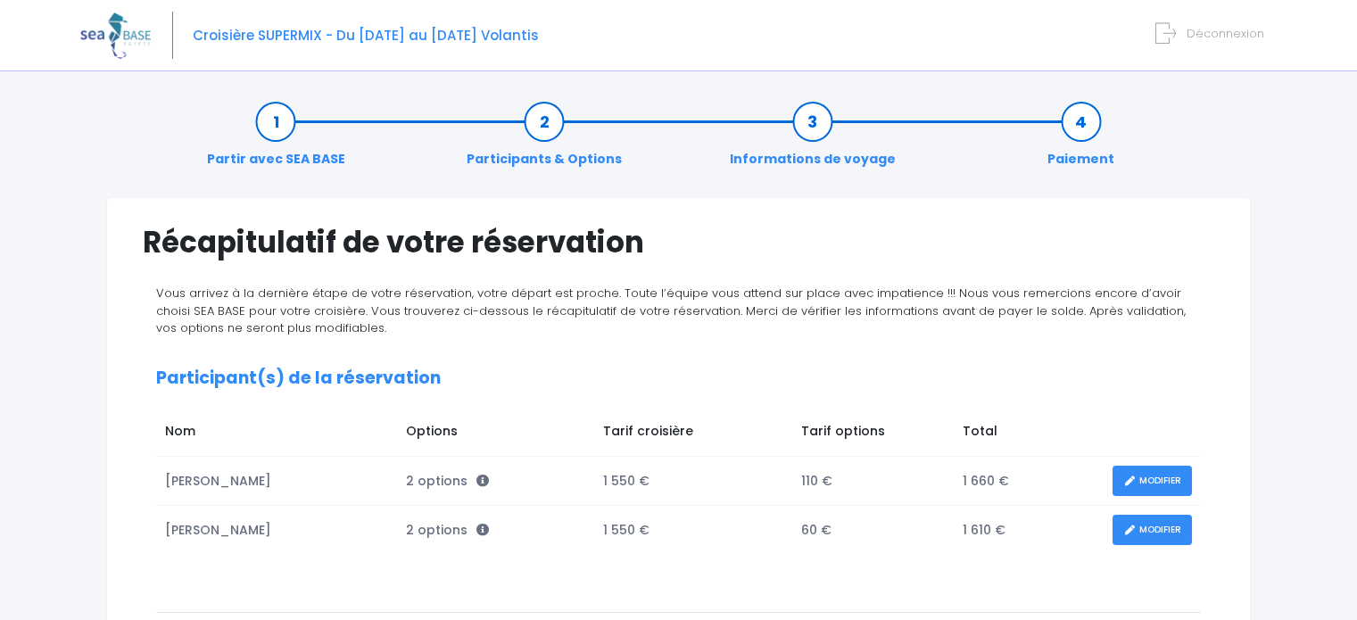
scroll to position [258, 0]
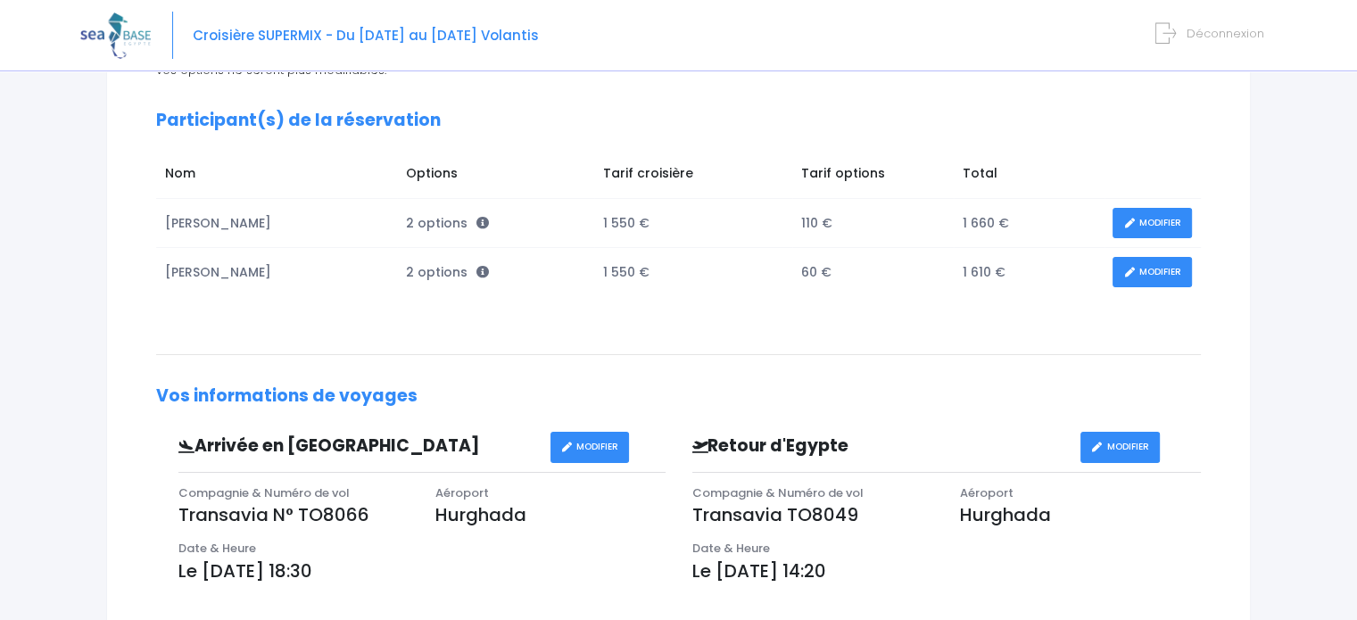
click at [1356, 291] on html "Croisière SUPERMIX - Du [DATE] au [DATE] Volantis Déconnexion" at bounding box center [678, 52] width 1357 height 620
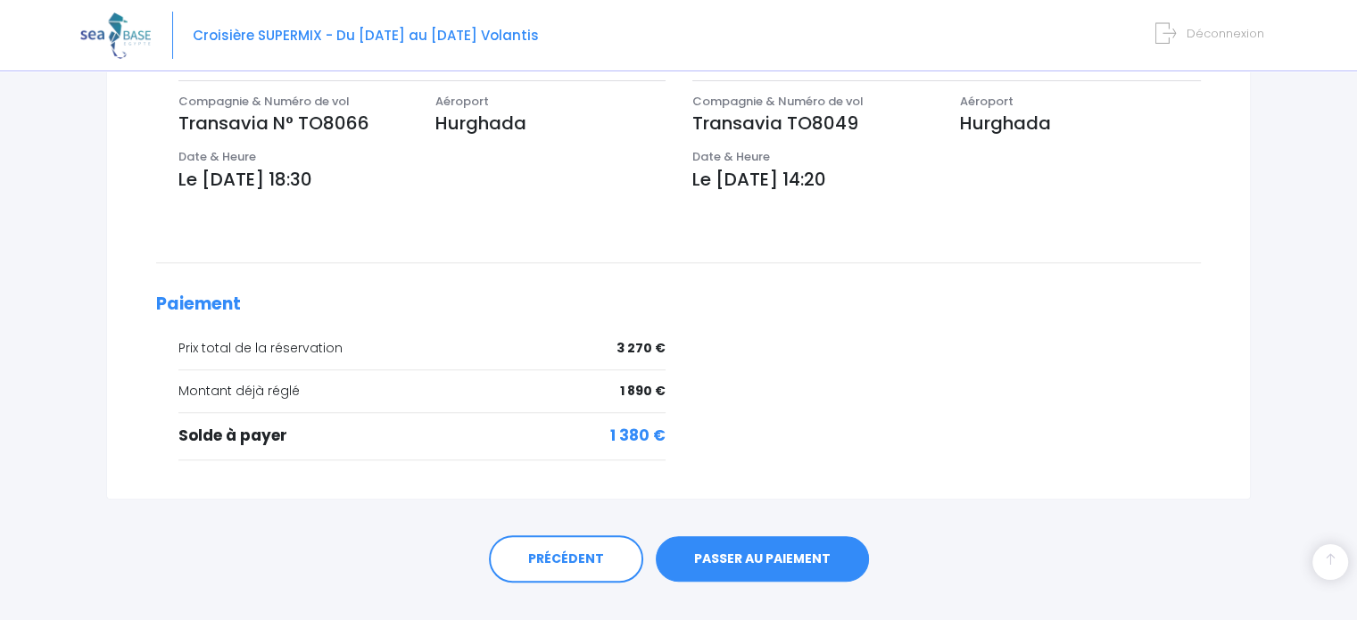
scroll to position [680, 0]
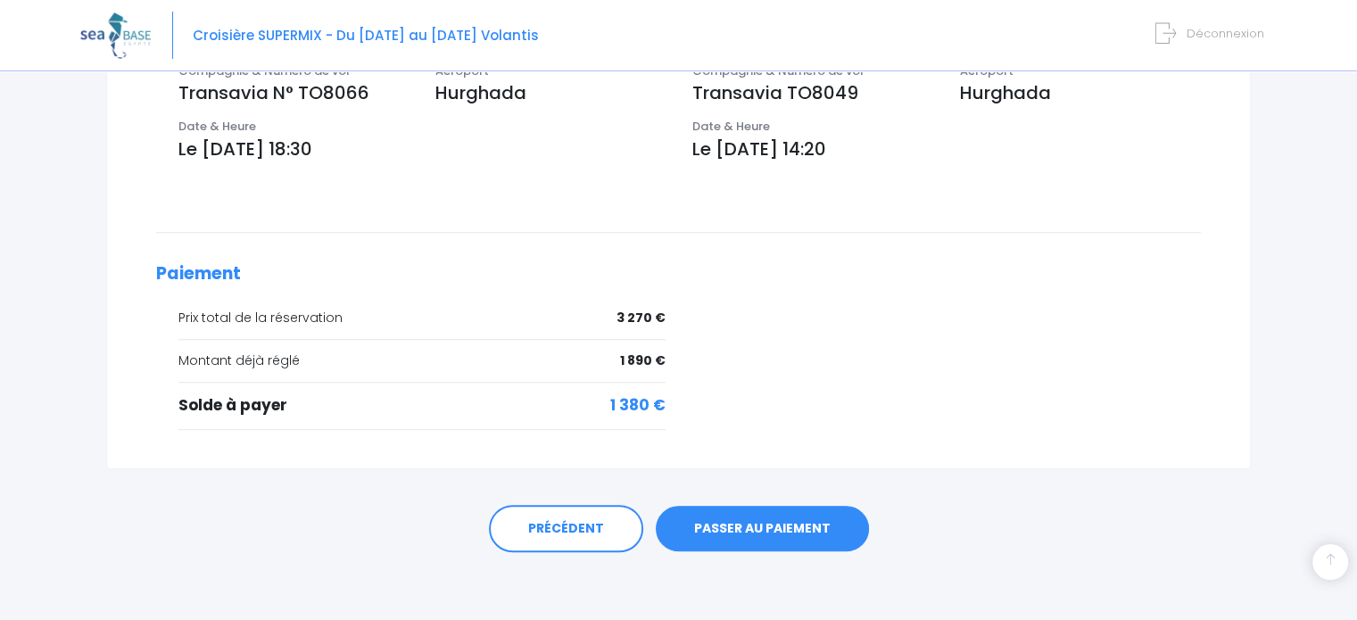
click at [735, 530] on link "PASSER AU PAIEMENT" at bounding box center [762, 529] width 213 height 46
click at [789, 535] on link "PASSER AU PAIEMENT" at bounding box center [762, 529] width 213 height 46
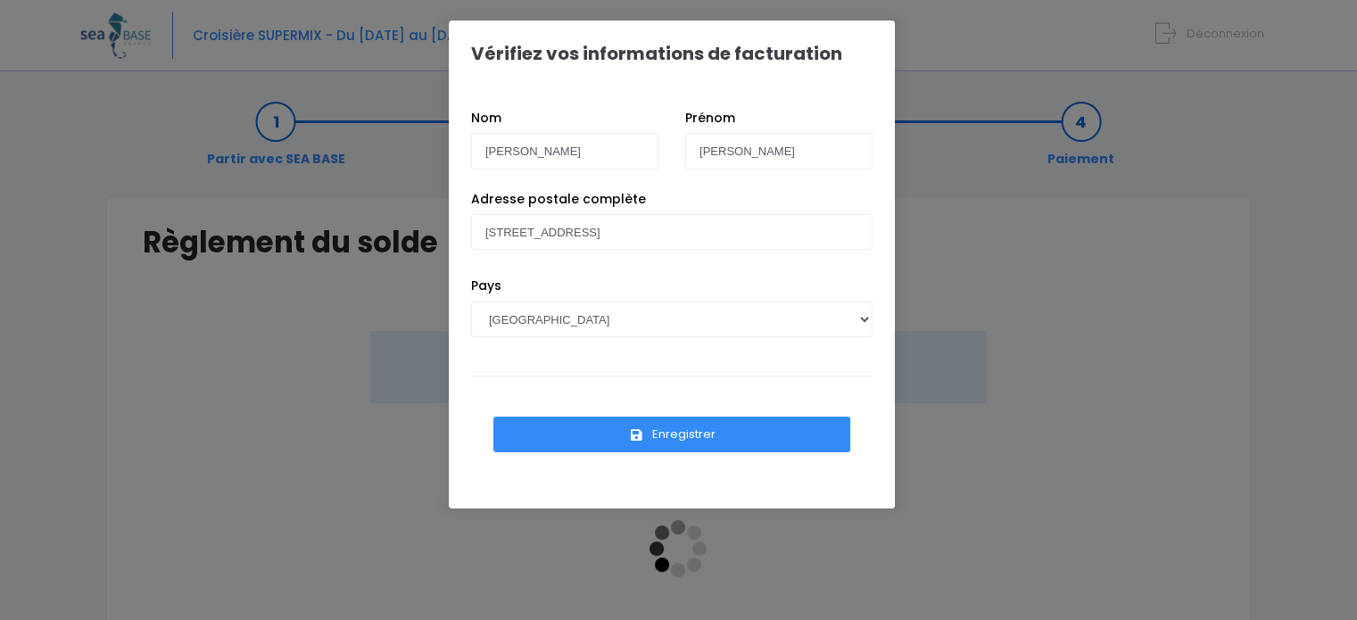
click at [674, 431] on button "Enregistrer" at bounding box center [671, 435] width 357 height 36
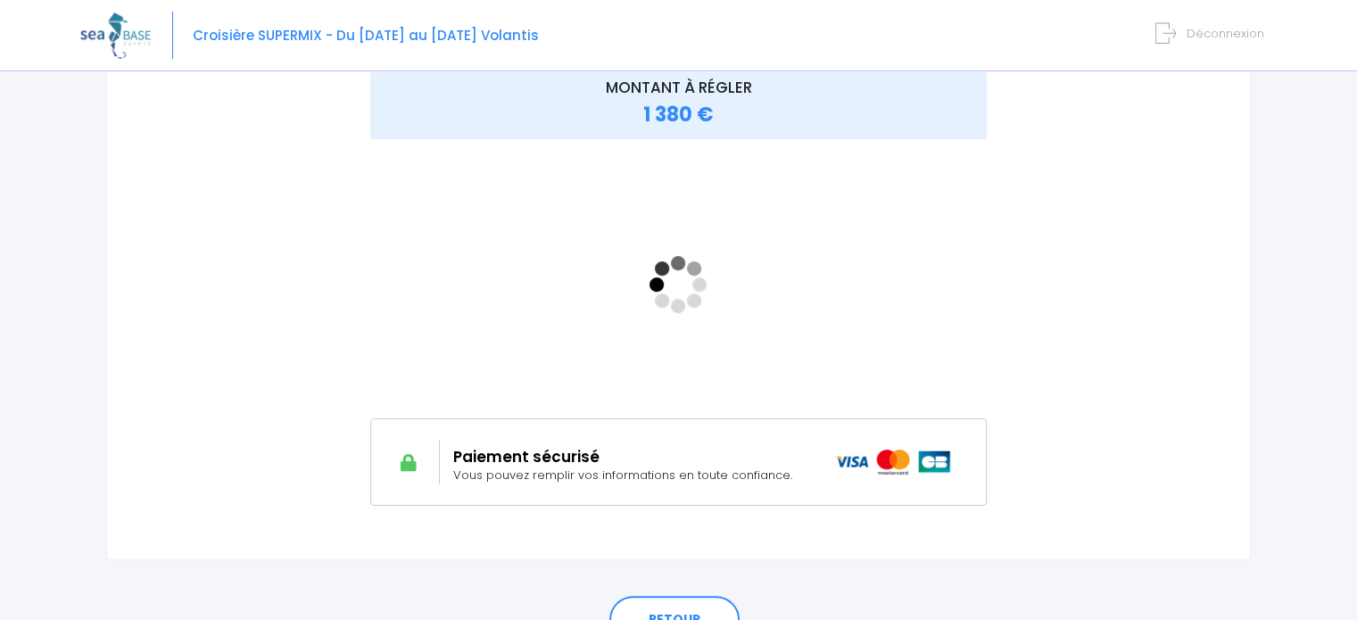
scroll to position [200, 0]
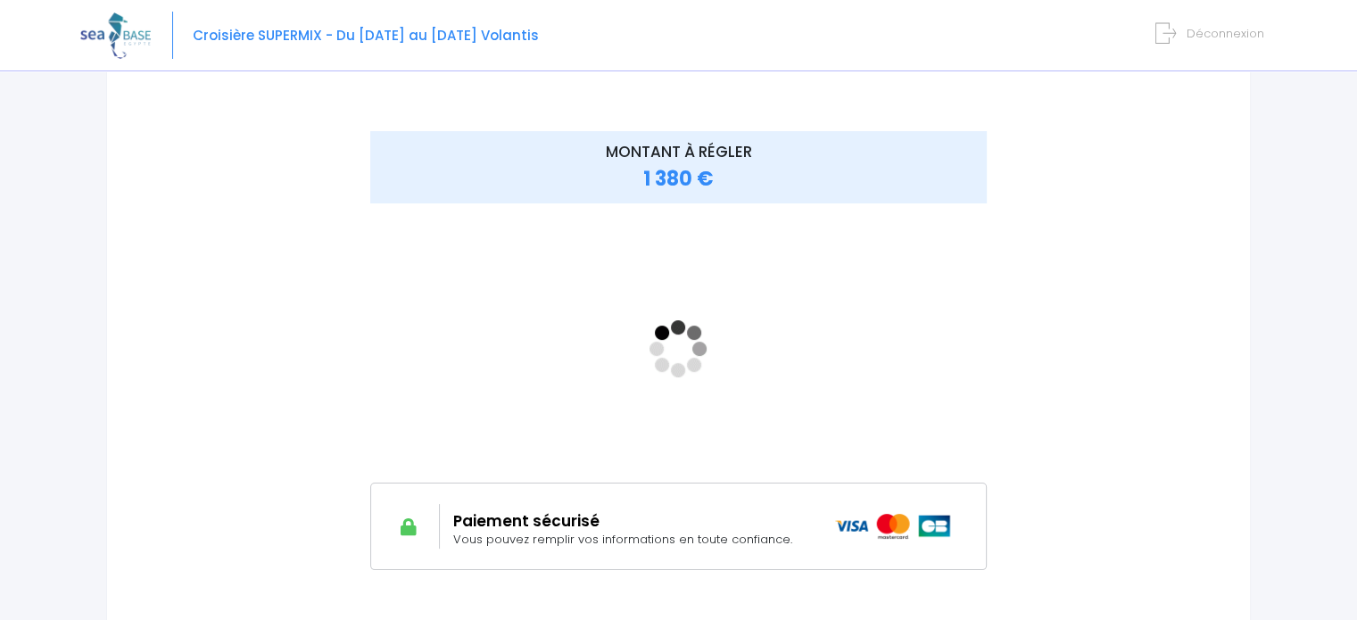
click at [311, 33] on span "Croisière SUPERMIX - Du [DATE] au [DATE] Volantis" at bounding box center [366, 35] width 346 height 19
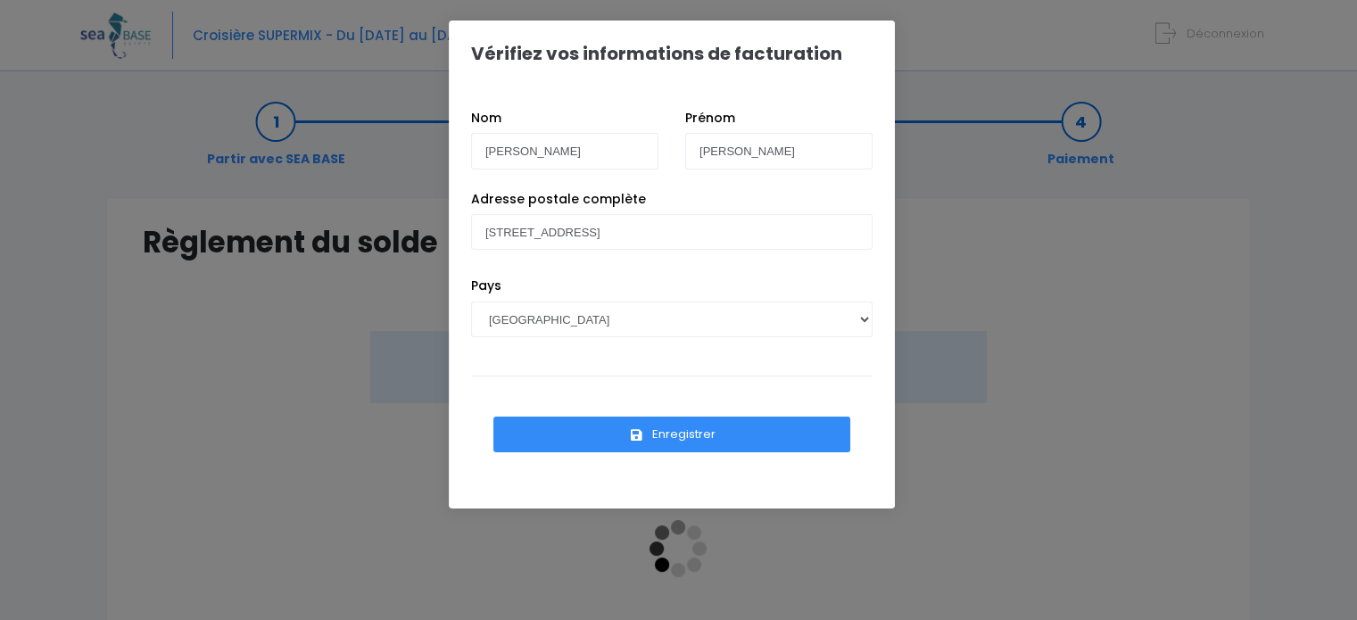
click at [659, 427] on button "Enregistrer" at bounding box center [671, 435] width 357 height 36
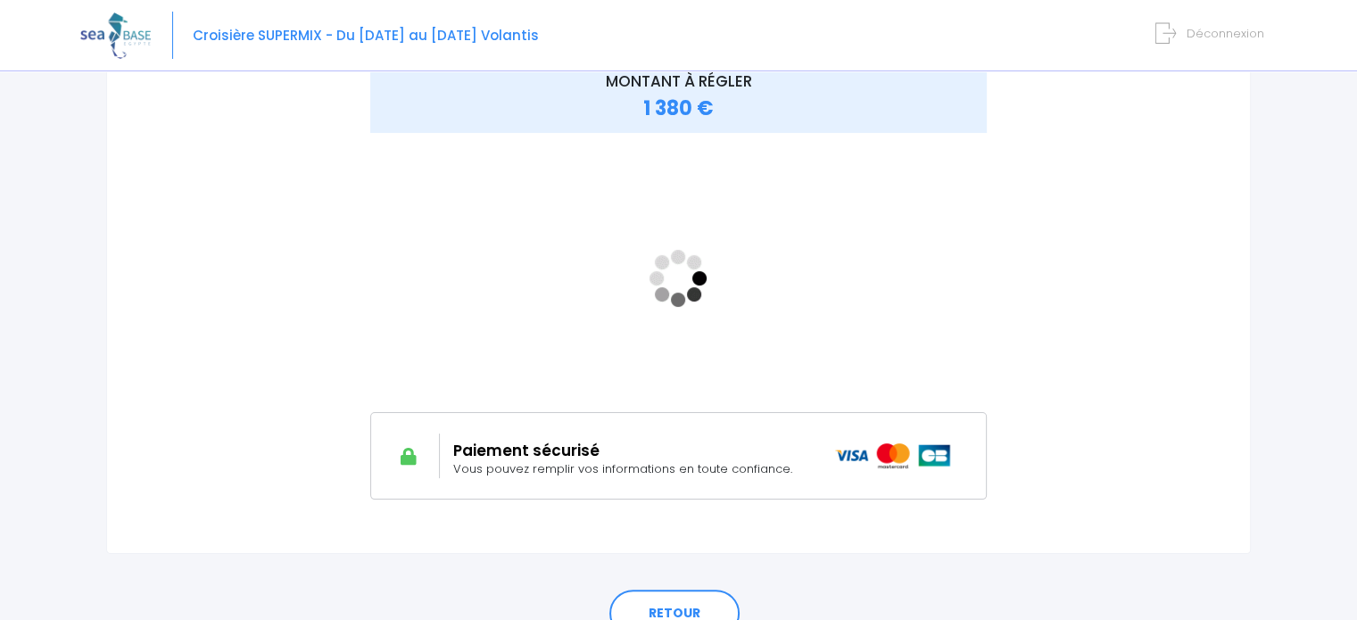
scroll to position [279, 0]
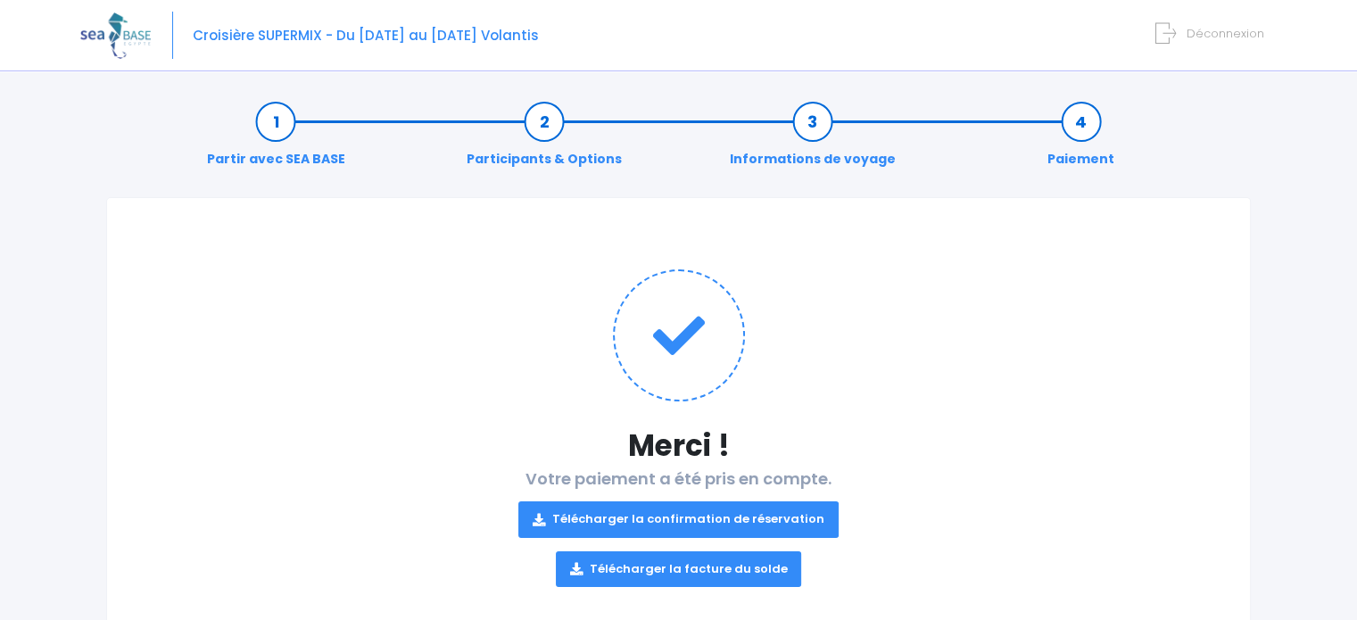
click at [673, 518] on link "Télécharger la confirmation de réservation" at bounding box center [678, 519] width 320 height 36
click at [664, 558] on link "Télécharger la facture du solde" at bounding box center [679, 569] width 246 height 36
click at [1228, 33] on span "Déconnexion" at bounding box center [1226, 33] width 78 height 17
